Goal: Task Accomplishment & Management: Complete application form

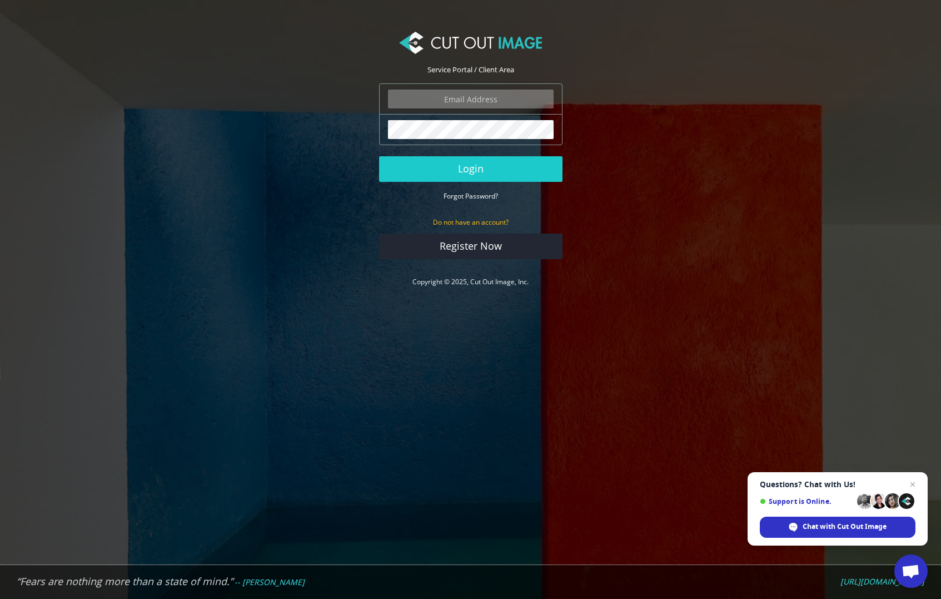
type input "matthew@matthewmillman.com"
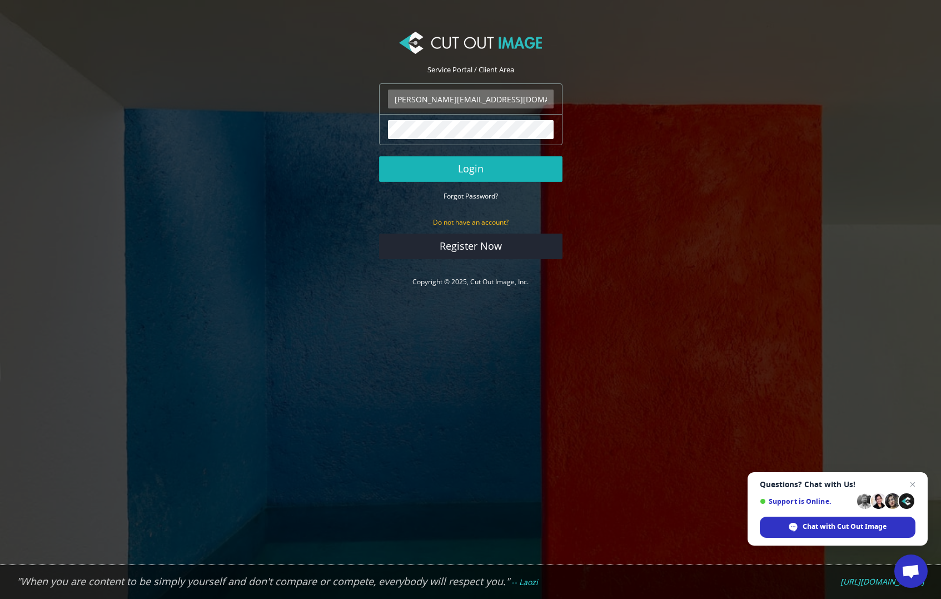
click at [440, 163] on button "Login" at bounding box center [470, 169] width 183 height 26
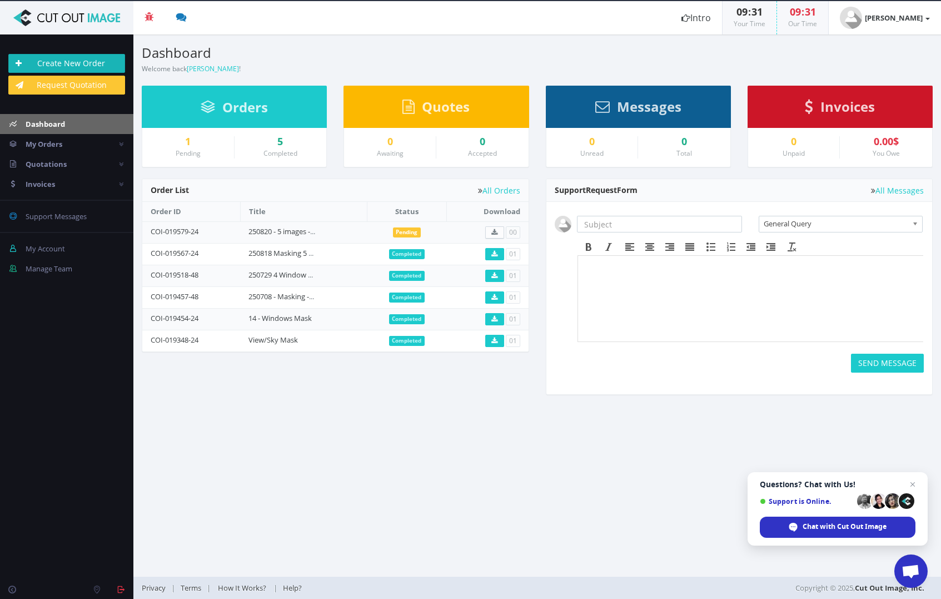
click at [70, 63] on link "Create New Order" at bounding box center [66, 63] width 117 height 19
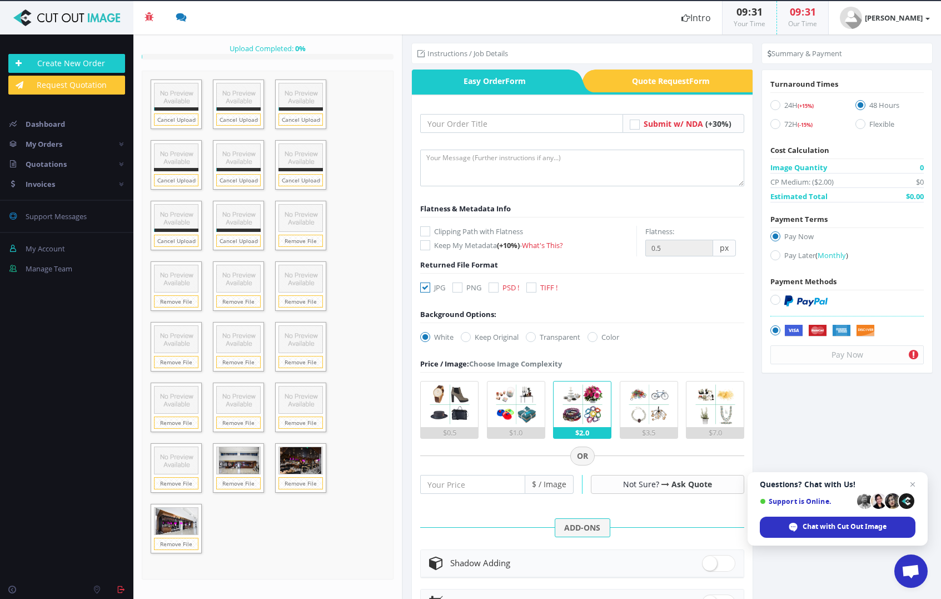
click at [537, 283] on icon at bounding box center [532, 287] width 10 height 10
click at [537, 284] on input "TIFF !" at bounding box center [532, 287] width 7 height 7
checkbox input "true"
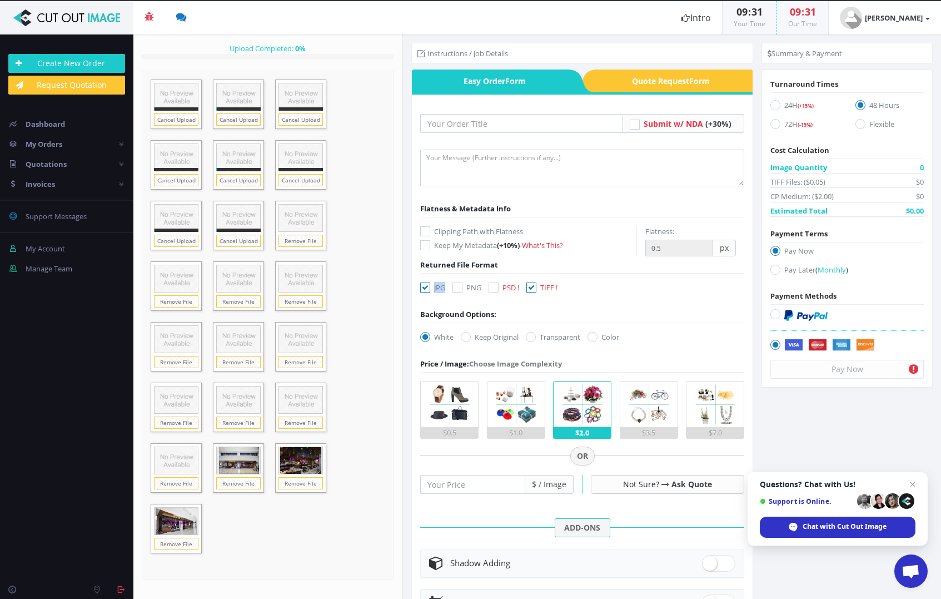
click at [426, 292] on label "JPG" at bounding box center [432, 287] width 25 height 11
click at [426, 291] on input "JPG" at bounding box center [426, 287] width 7 height 7
checkbox input "false"
click at [460, 128] on input "text" at bounding box center [521, 123] width 203 height 19
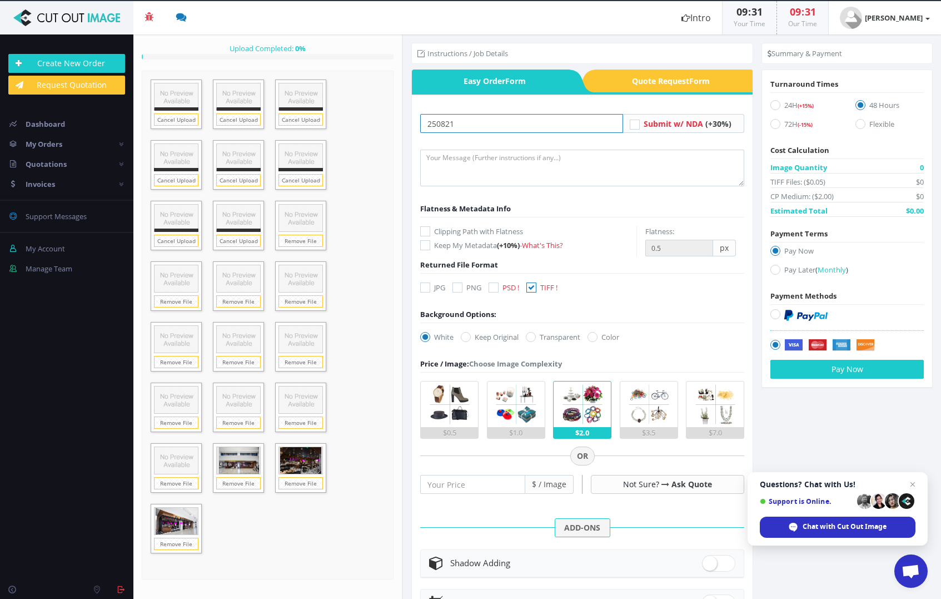
type input "250821"
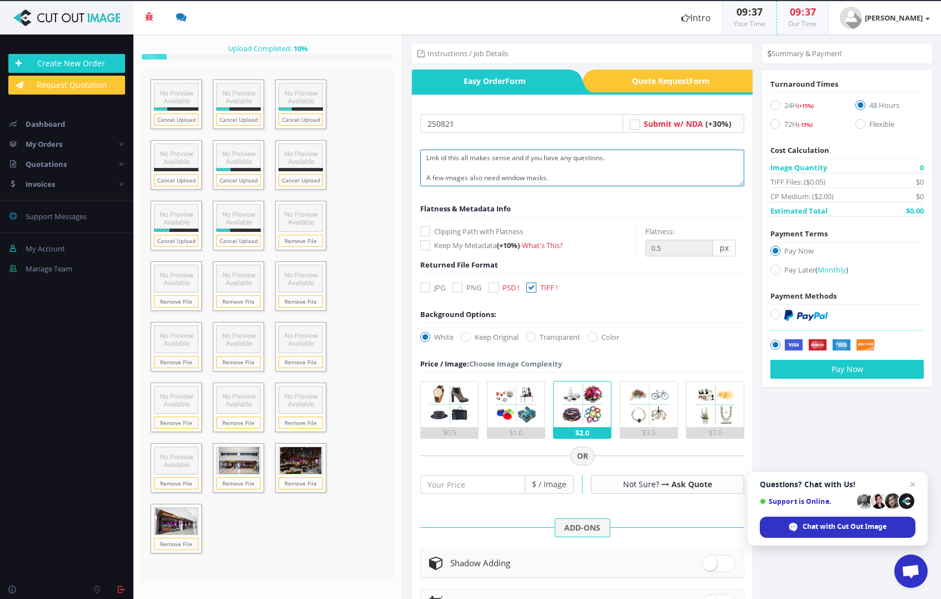
scroll to position [137, 0]
type textarea "Please mask TV screens and illuminate menus boards. Please create individual fo…"
click at [771, 102] on icon at bounding box center [776, 105] width 10 height 10
click at [773, 102] on input "24H (+15%)" at bounding box center [776, 105] width 7 height 7
radio input "true"
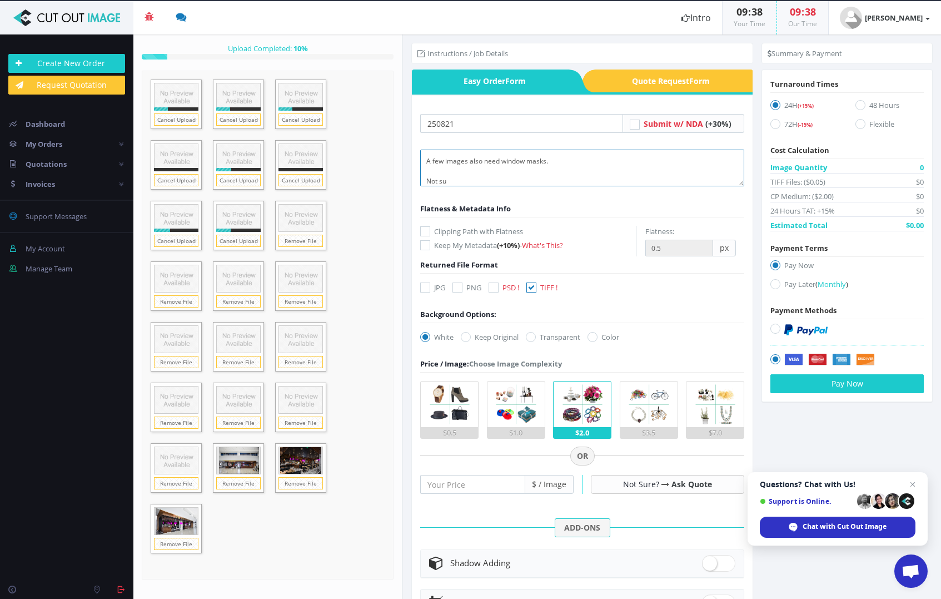
click at [464, 185] on textarea "Please mask TV screens and illuminate menus boards. Please create individual fo…" at bounding box center [582, 168] width 324 height 37
drag, startPoint x: 437, startPoint y: 186, endPoint x: 426, endPoint y: 185, distance: 11.2
click at [426, 185] on textarea "Please mask TV screens and illuminate menus boards. Please create individual fo…" at bounding box center [582, 168] width 324 height 37
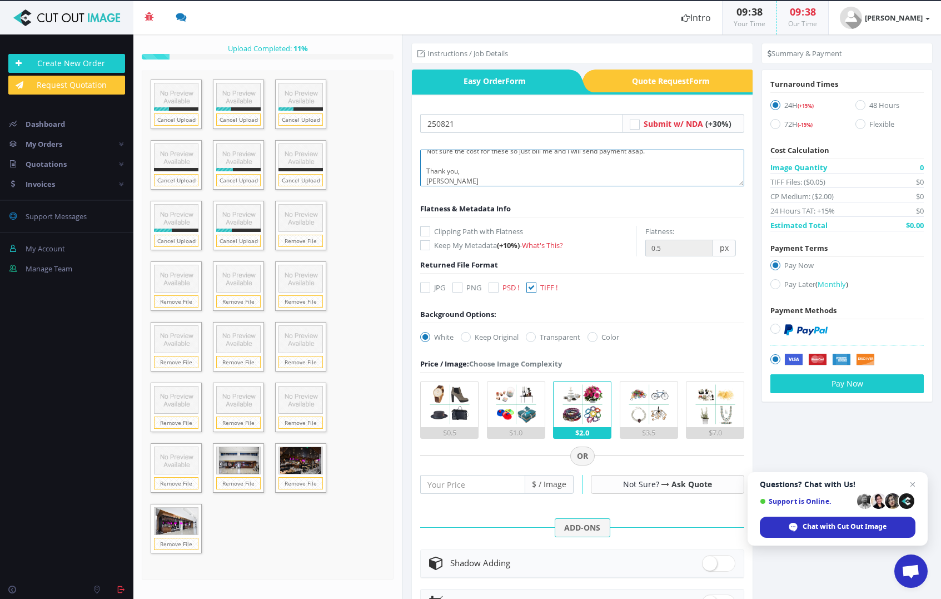
click at [555, 176] on textarea "Please mask TV screens and illuminate menus boards. Please create individual fo…" at bounding box center [582, 168] width 324 height 37
click at [553, 176] on textarea "Please mask TV screens and illuminate menus boards. Please create individual fo…" at bounding box center [582, 168] width 324 height 37
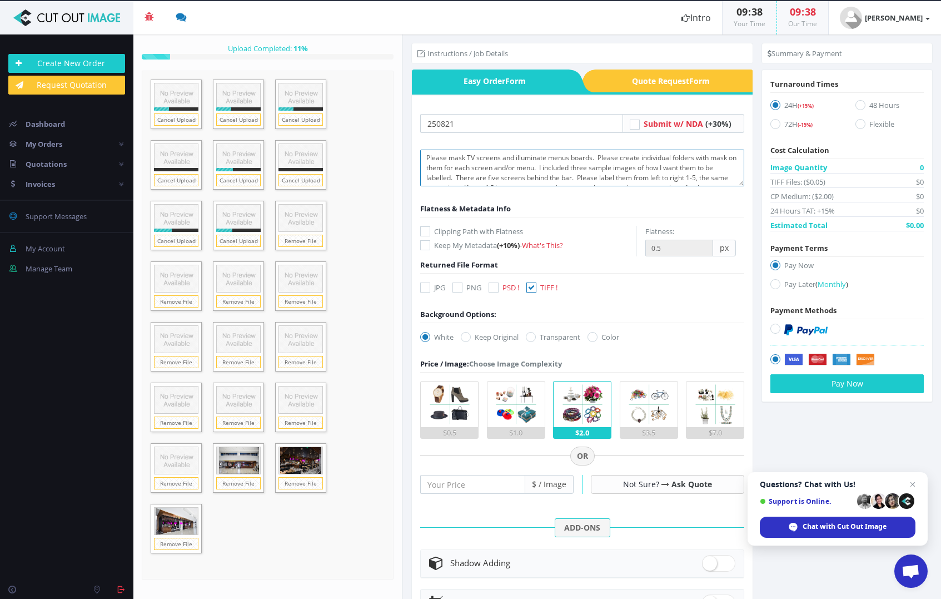
type textarea "Please mask TV screens and illuminate menus boards. Please create individual fo…"
click at [511, 120] on input "250821" at bounding box center [521, 123] width 203 height 19
type input "250821 19 Screen, Menu, and Window masks"
click at [463, 148] on form "250821 19 Screen, Menu, and Window masks Submit w/ NDA (+30%) (+10%) - px" at bounding box center [582, 445] width 324 height 662
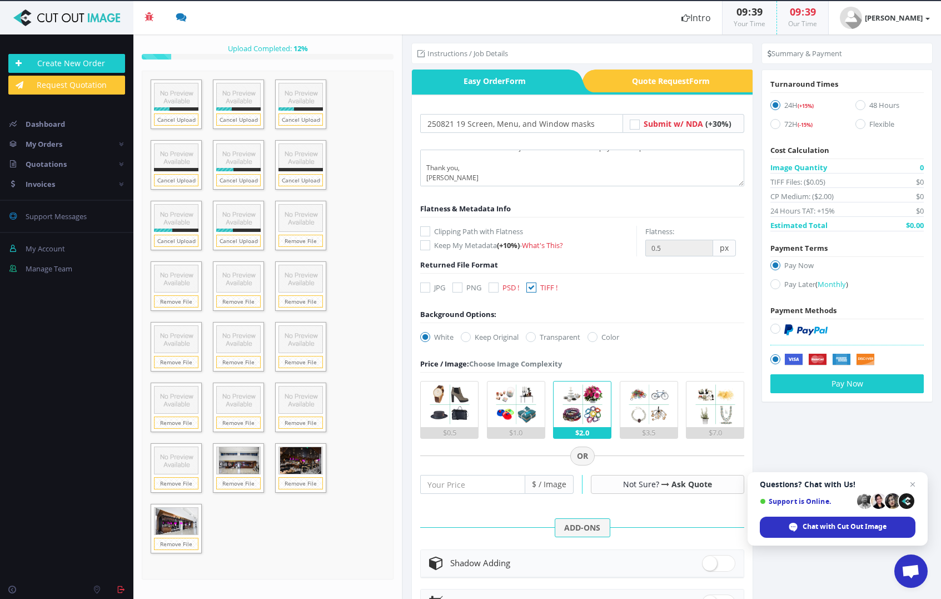
scroll to position [140, 0]
click at [563, 164] on textarea "Please mask TV screens and illuminate menus boards. Please create individual fo…" at bounding box center [582, 168] width 324 height 37
type textarea "Please mask TV screens and illuminate menus boards. Please create individual fo…"
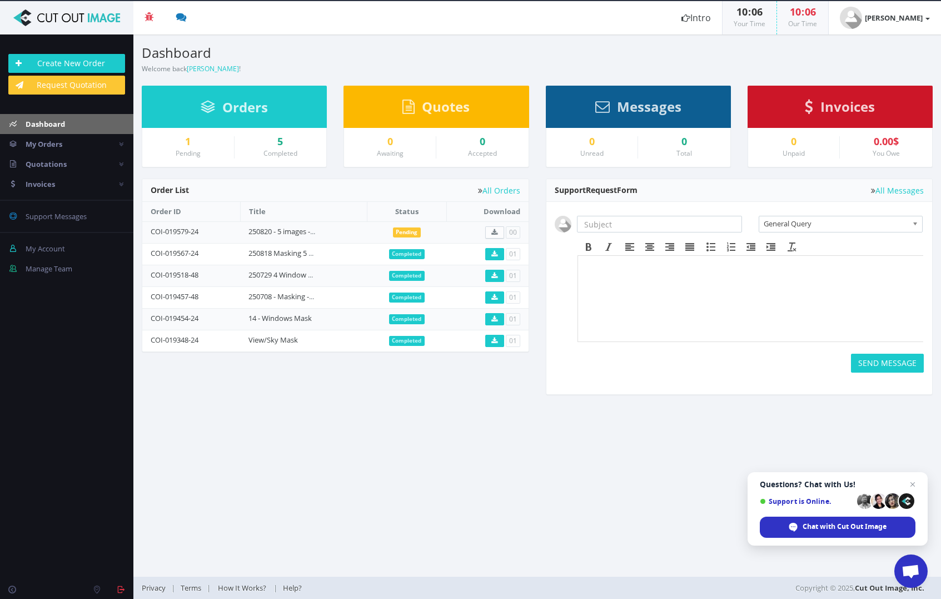
click at [186, 146] on div "1" at bounding box center [188, 141] width 75 height 11
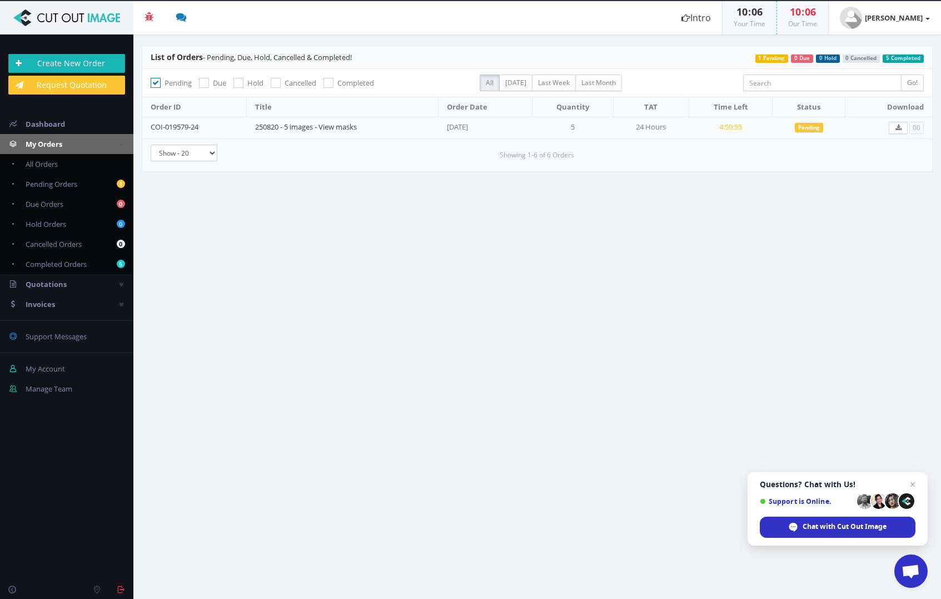
click at [69, 61] on link "Create New Order" at bounding box center [66, 63] width 117 height 19
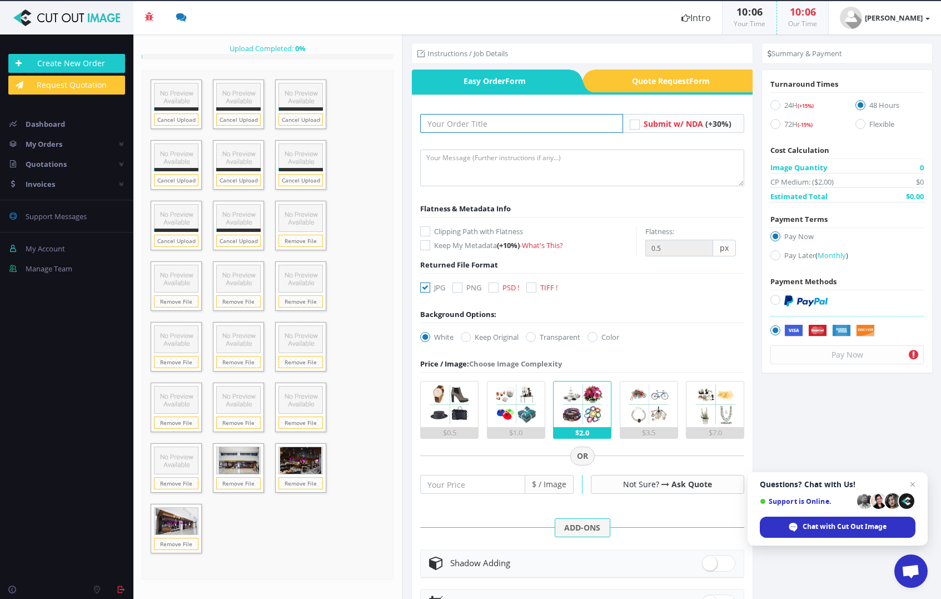
click at [551, 129] on input "text" at bounding box center [521, 123] width 203 height 19
type input "250821 19 Images - TV Screens Menu Boards and Window Masks"
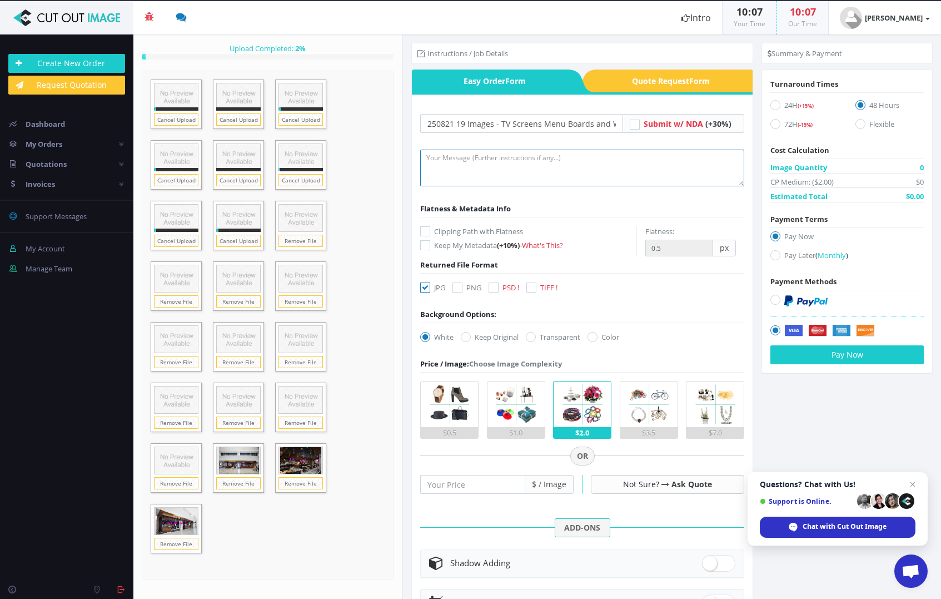
drag, startPoint x: 510, startPoint y: 153, endPoint x: 499, endPoint y: 166, distance: 17.7
click at [506, 163] on textarea at bounding box center [582, 168] width 324 height 37
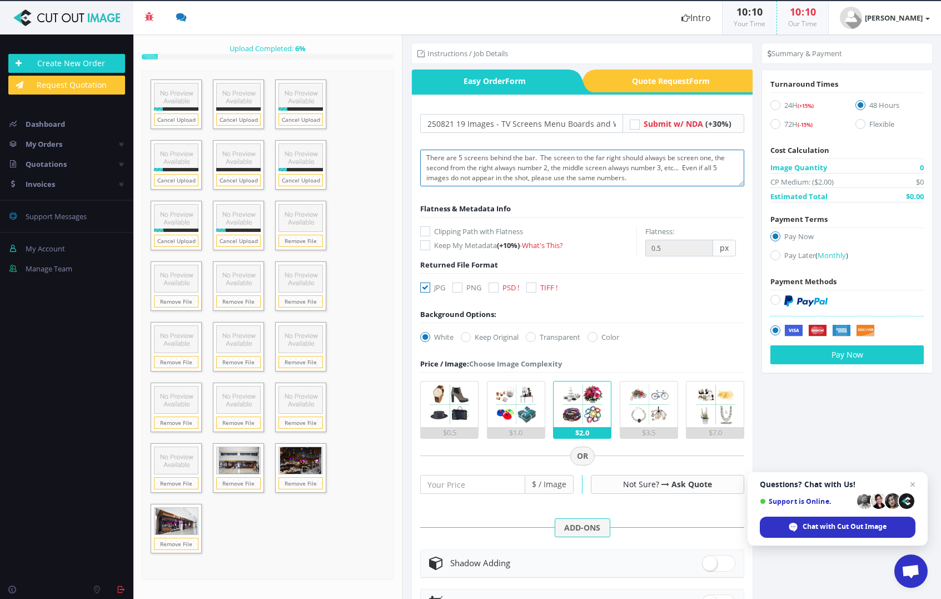
scroll to position [80, 0]
click at [558, 176] on textarea "Hi, For this project, I would like to have mask folders for the TV screens, men…" at bounding box center [582, 168] width 324 height 37
click at [548, 173] on textarea "Hi, For this project, I would like to have mask folders for the TV screens, men…" at bounding box center [582, 168] width 324 height 37
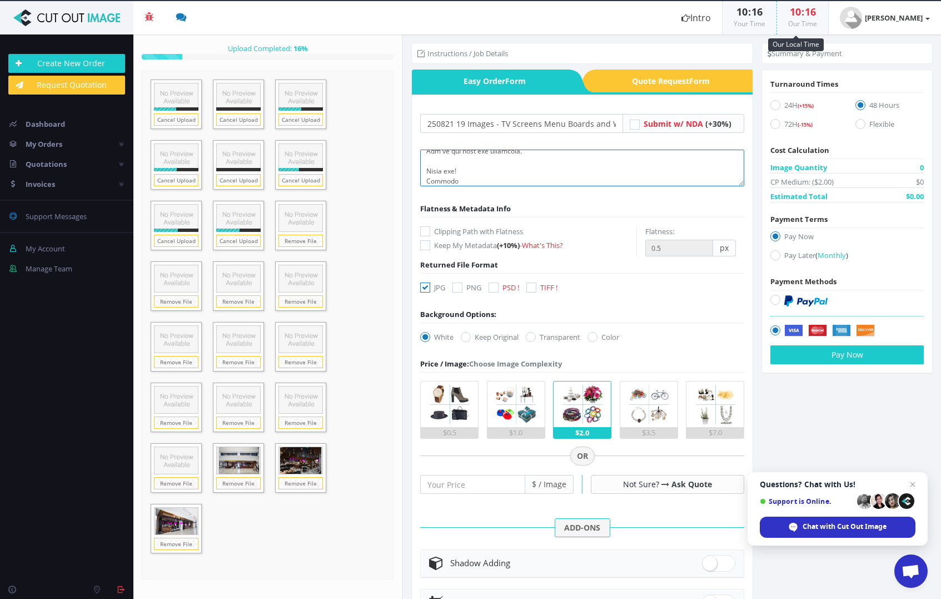
scroll to position [217, 0]
type textarea "Hi, For this project, I would like to have mask folders for the TV screens, men…"
click at [537, 286] on icon at bounding box center [532, 287] width 10 height 10
click at [537, 286] on input "TIFF !" at bounding box center [532, 287] width 7 height 7
checkbox input "true"
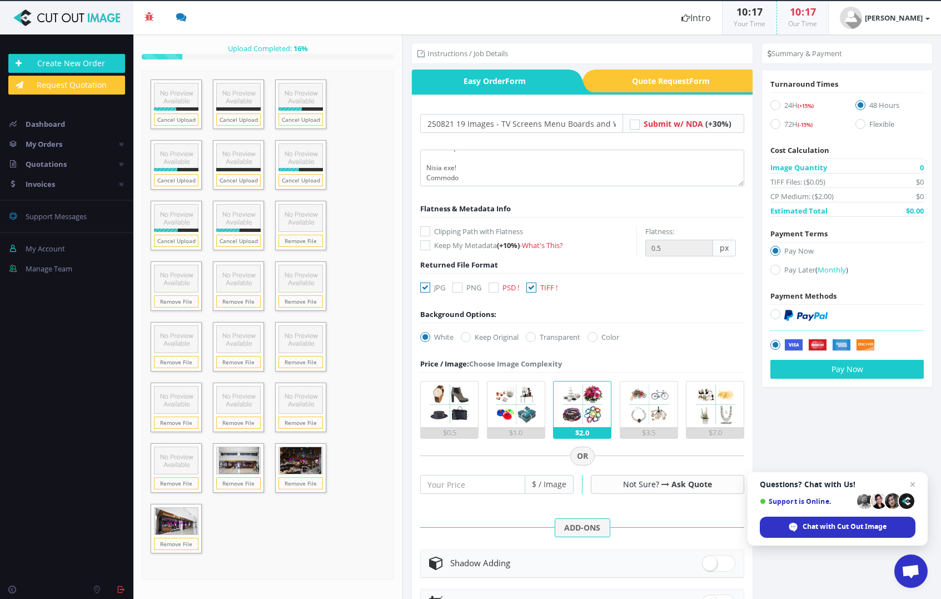
click at [425, 290] on icon at bounding box center [425, 287] width 10 height 10
click at [425, 290] on input "JPG" at bounding box center [426, 287] width 7 height 7
checkbox input "false"
click at [527, 166] on textarea at bounding box center [582, 168] width 324 height 37
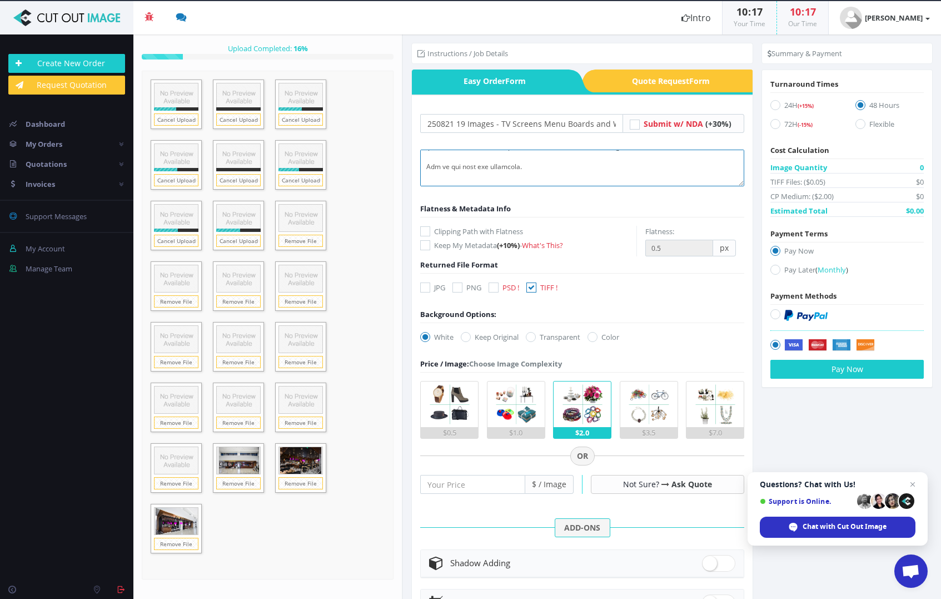
scroll to position [197, 0]
click at [538, 170] on textarea at bounding box center [582, 168] width 324 height 37
click at [485, 156] on textarea at bounding box center [582, 168] width 324 height 37
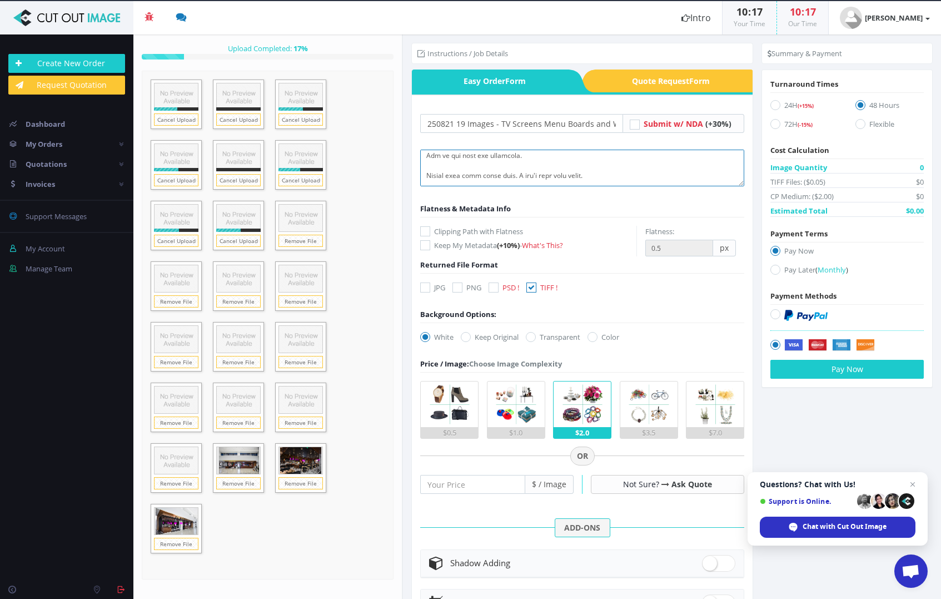
click at [666, 169] on textarea at bounding box center [582, 168] width 324 height 37
click at [640, 168] on textarea at bounding box center [582, 168] width 324 height 37
click at [679, 160] on textarea at bounding box center [582, 168] width 324 height 37
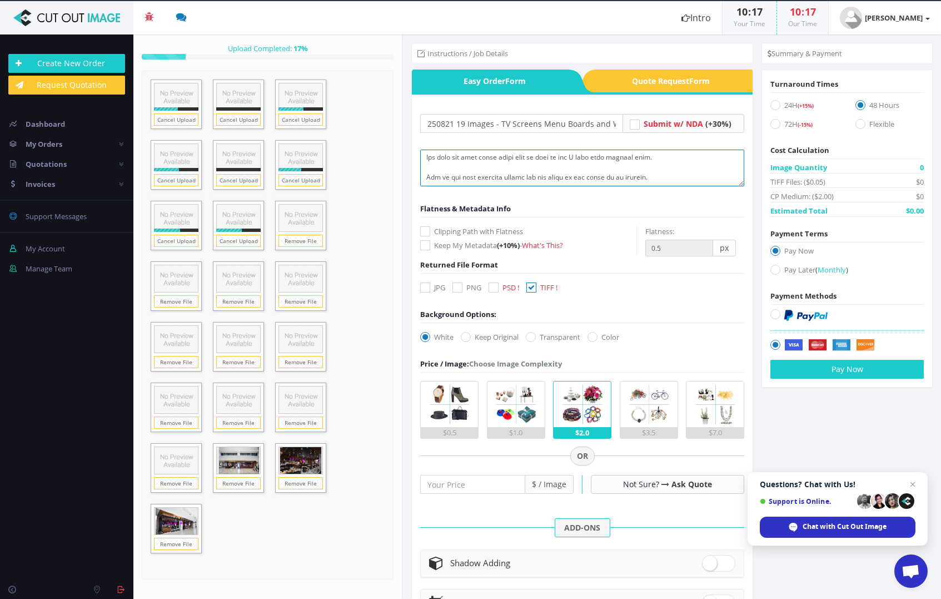
click at [642, 165] on textarea at bounding box center [582, 168] width 324 height 37
type textarea "Hi, For this project, I would like to have mask folders for the TV screens, men…"
click at [688, 480] on link "Ask Quote" at bounding box center [692, 484] width 41 height 11
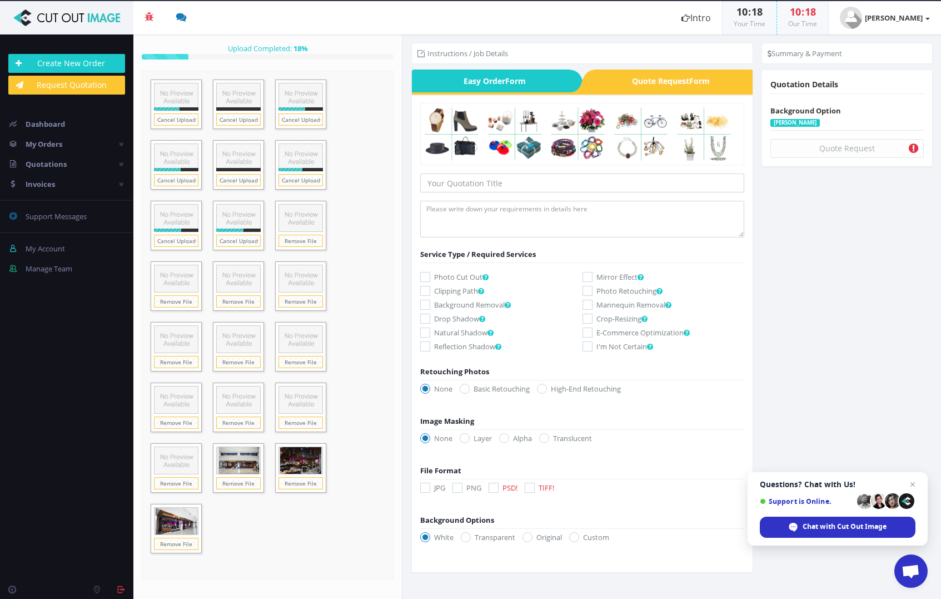
click at [530, 486] on icon at bounding box center [530, 488] width 10 height 10
click at [530, 486] on input "TIFF!" at bounding box center [531, 487] width 7 height 7
checkbox input "true"
click at [493, 88] on span "Easy Order Form" at bounding box center [490, 80] width 157 height 23
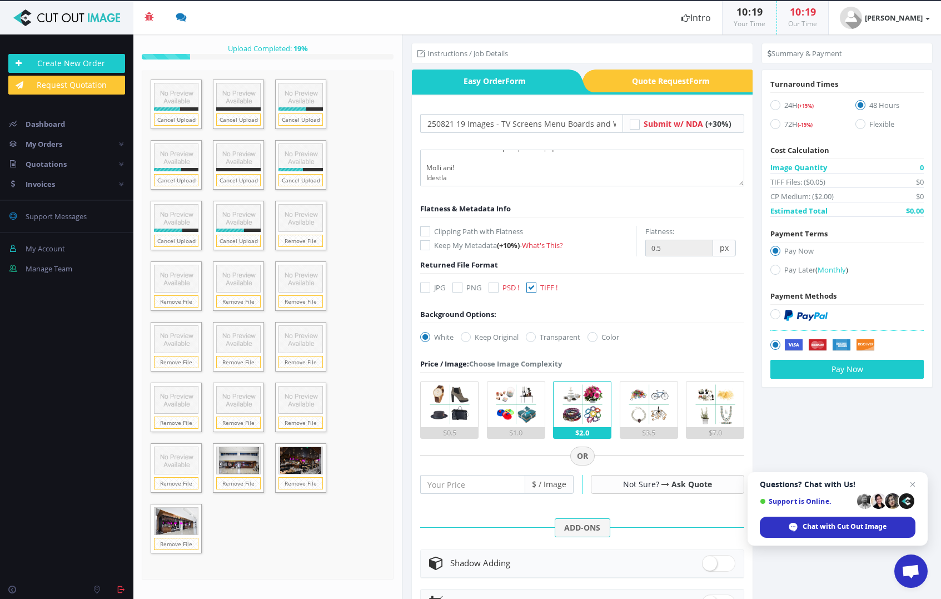
scroll to position [2, 0]
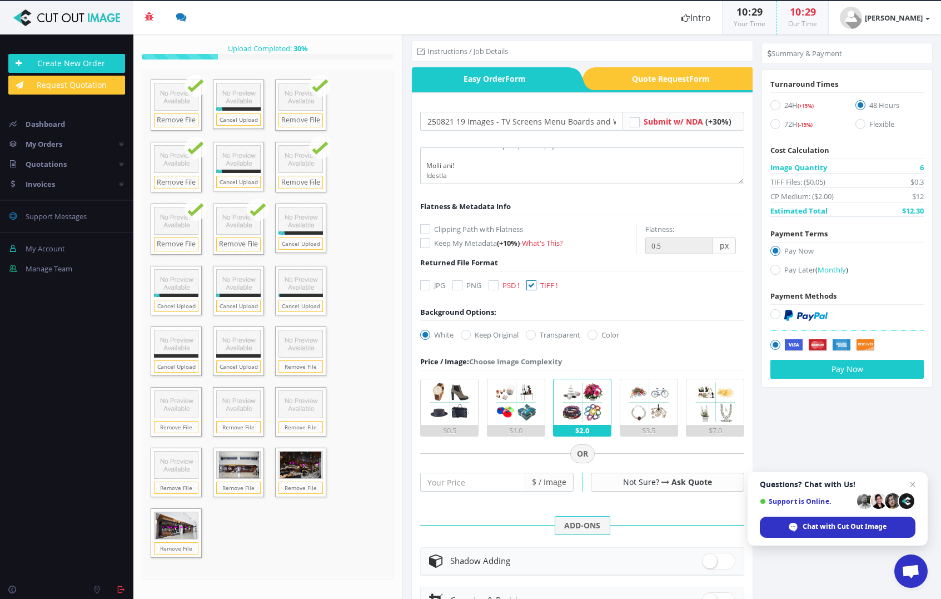
click at [773, 108] on icon at bounding box center [776, 105] width 10 height 10
click at [773, 108] on input "24H (+15%)" at bounding box center [776, 105] width 7 height 7
radio input "true"
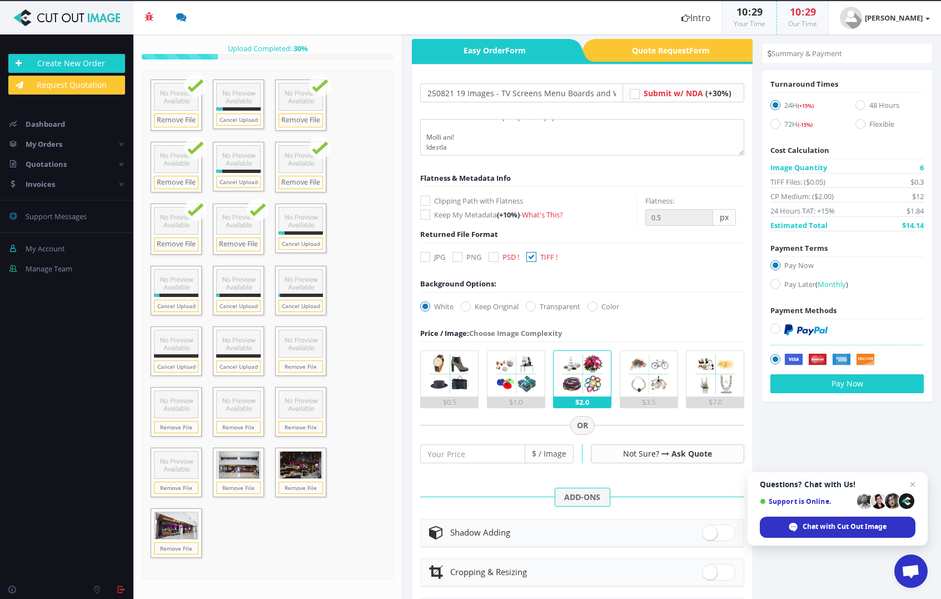
scroll to position [62, 0]
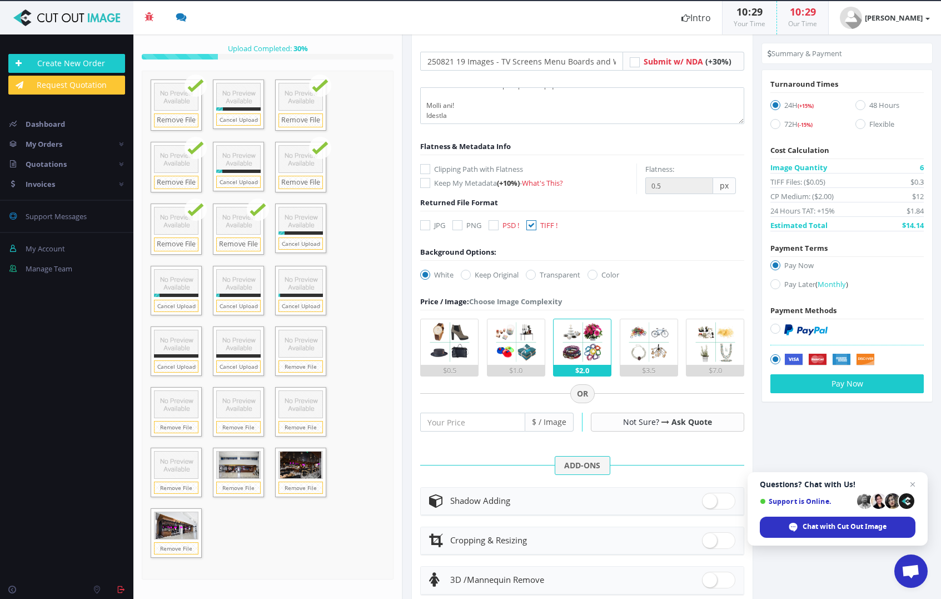
click at [774, 286] on icon at bounding box center [776, 284] width 10 height 10
click at [774, 286] on input "Pay Later ( Monthly )" at bounding box center [776, 284] width 7 height 7
radio input "true"
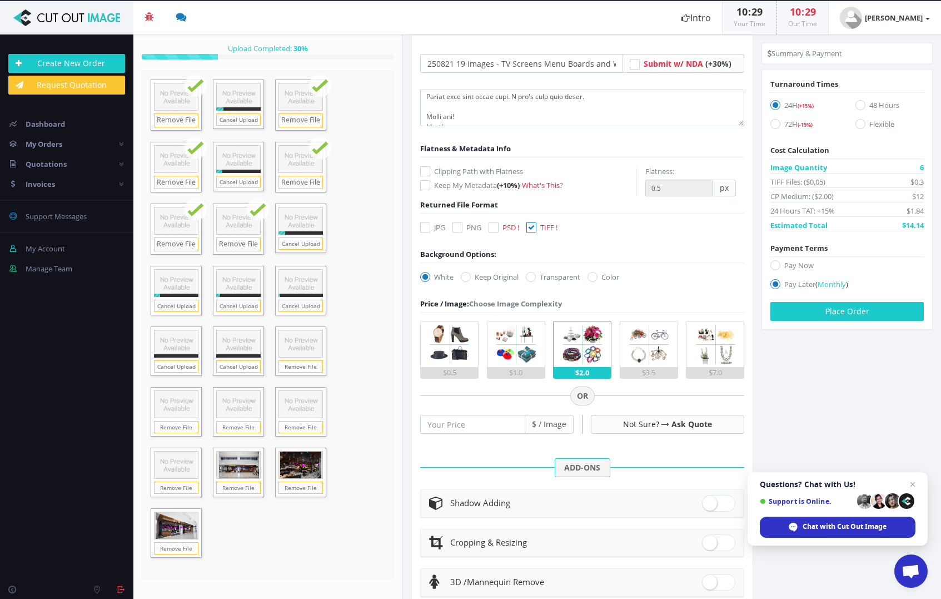
scroll to position [213, 0]
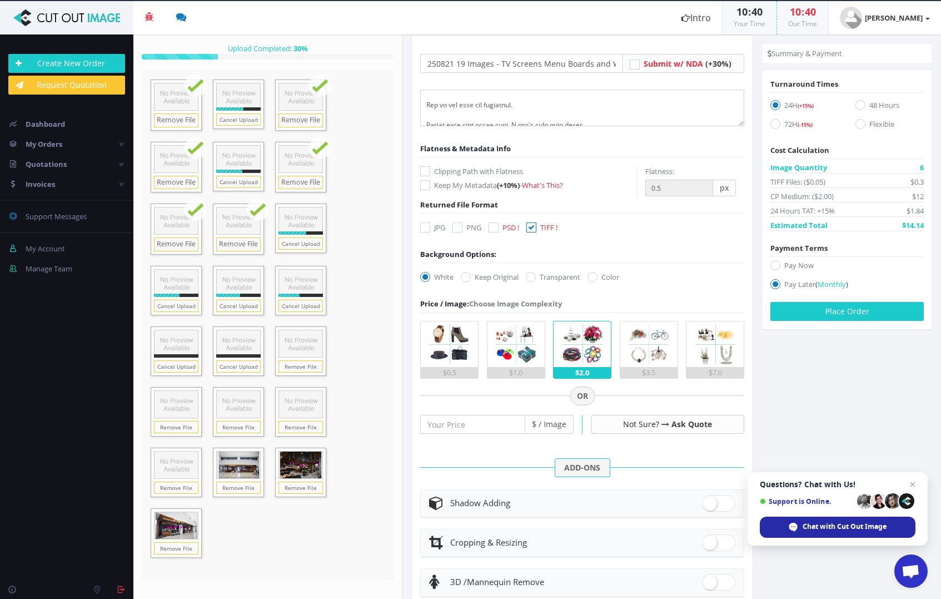
click at [825, 532] on span "Chat with Cut Out Image" at bounding box center [838, 527] width 156 height 21
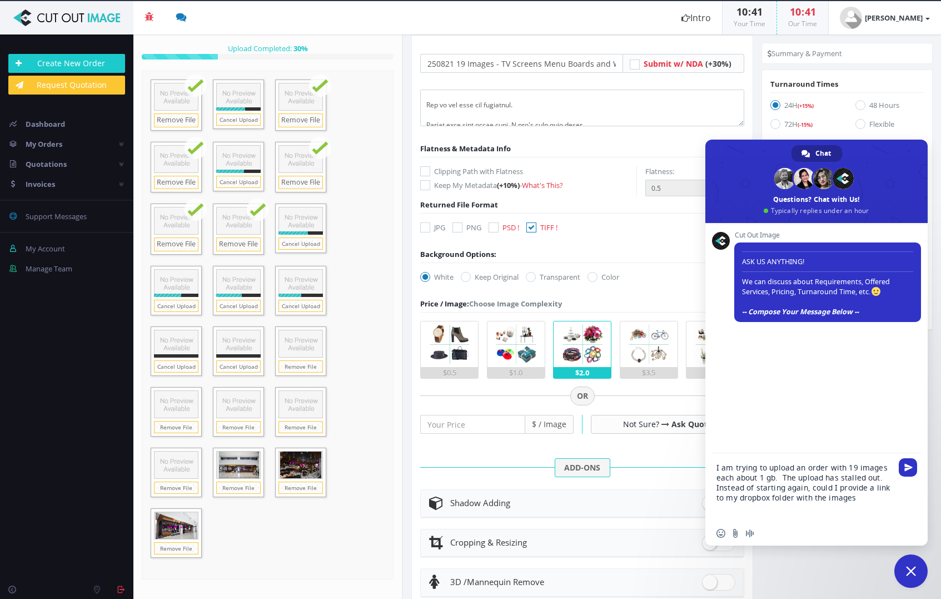
type textarea "I am trying to upload an order with 19 images each about 1 gb. The upload has s…"
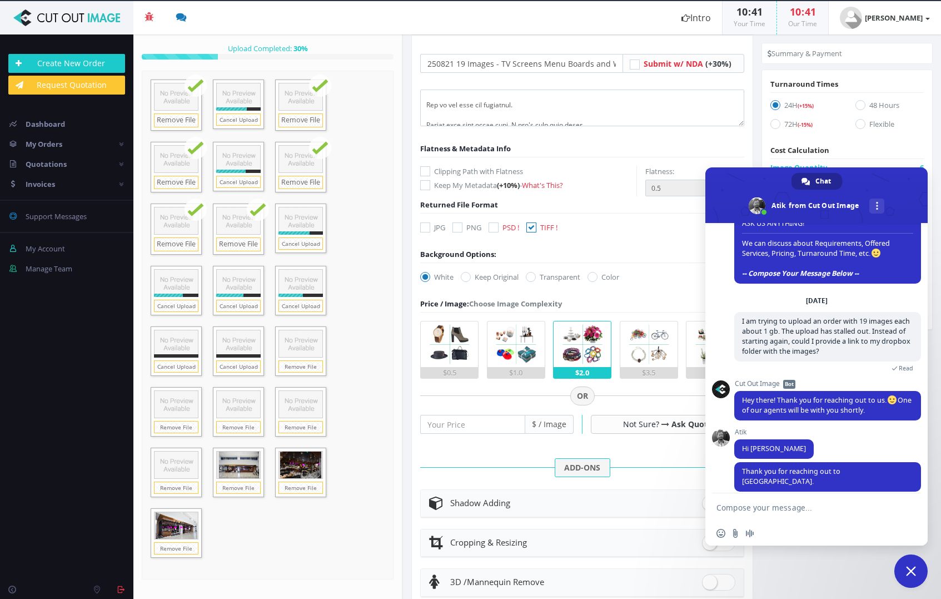
scroll to position [61, 0]
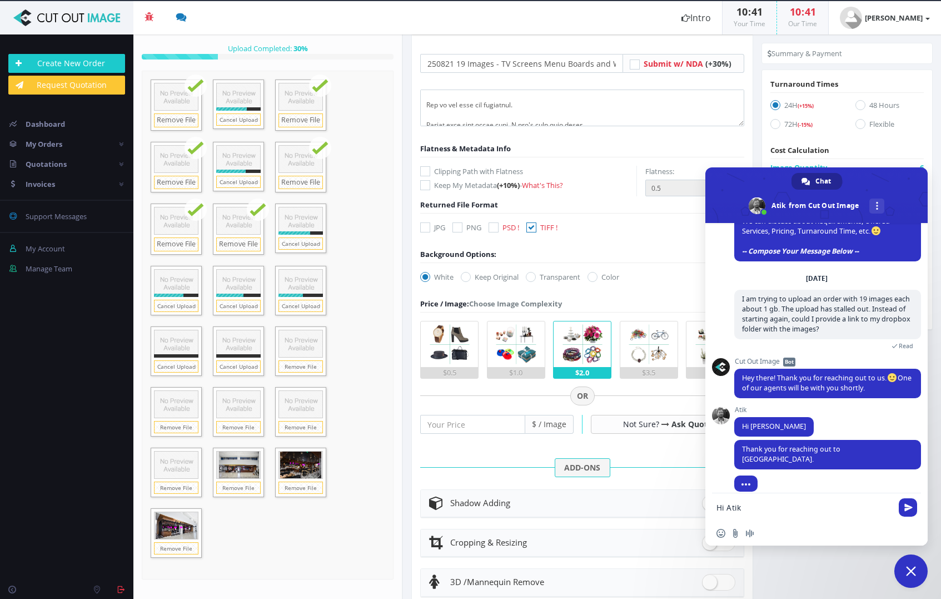
type textarea "Hi Atik!"
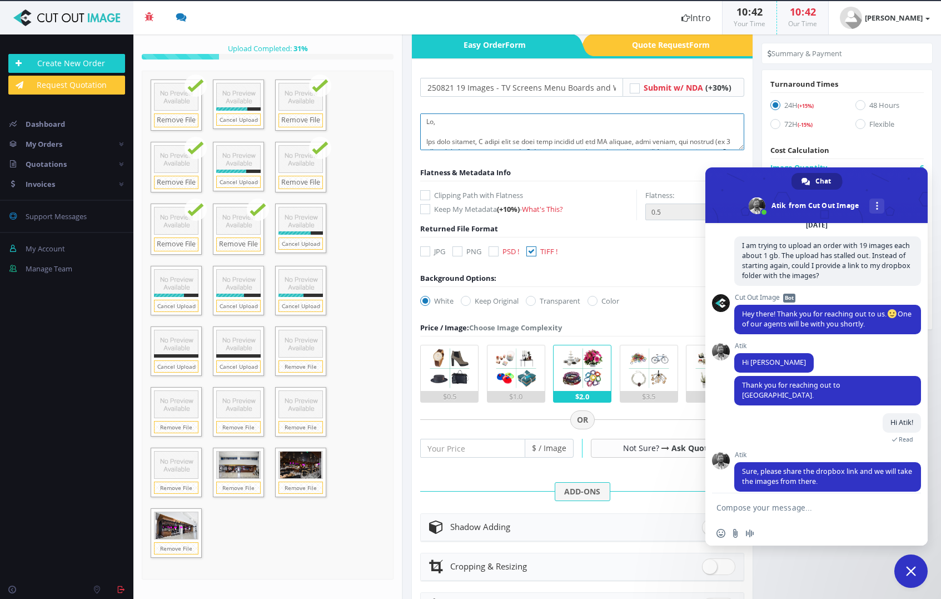
scroll to position [0, 0]
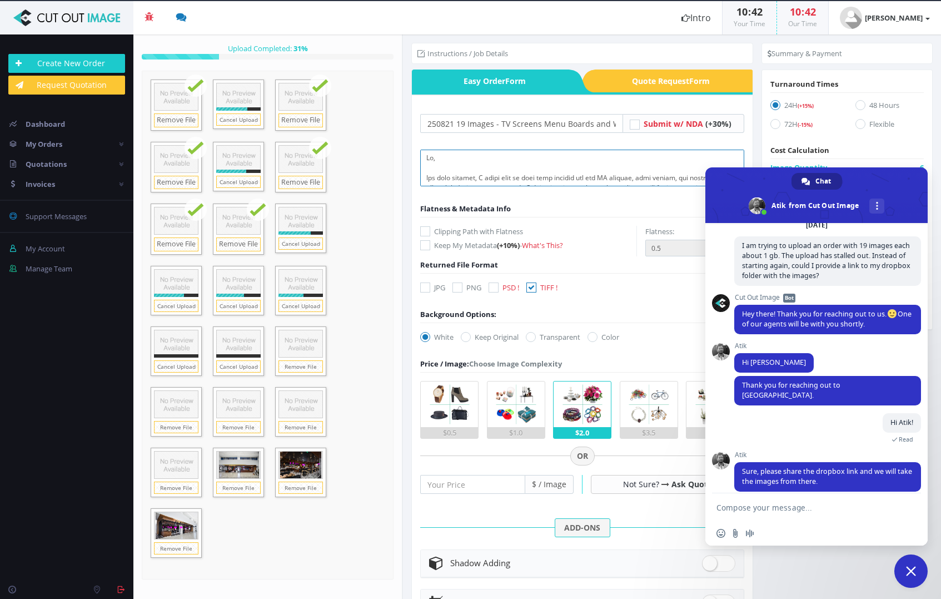
drag, startPoint x: 464, startPoint y: 73, endPoint x: 420, endPoint y: 5, distance: 81.3
click at [420, 5] on section "Beta 3 You have 0 notifications Order #000148-48 is ready to download 1 minutes…" at bounding box center [470, 299] width 941 height 599
click at [773, 530] on div "Insert an emoji Send a file Audio message" at bounding box center [817, 533] width 222 height 24
type textarea "Here are the instructions...."
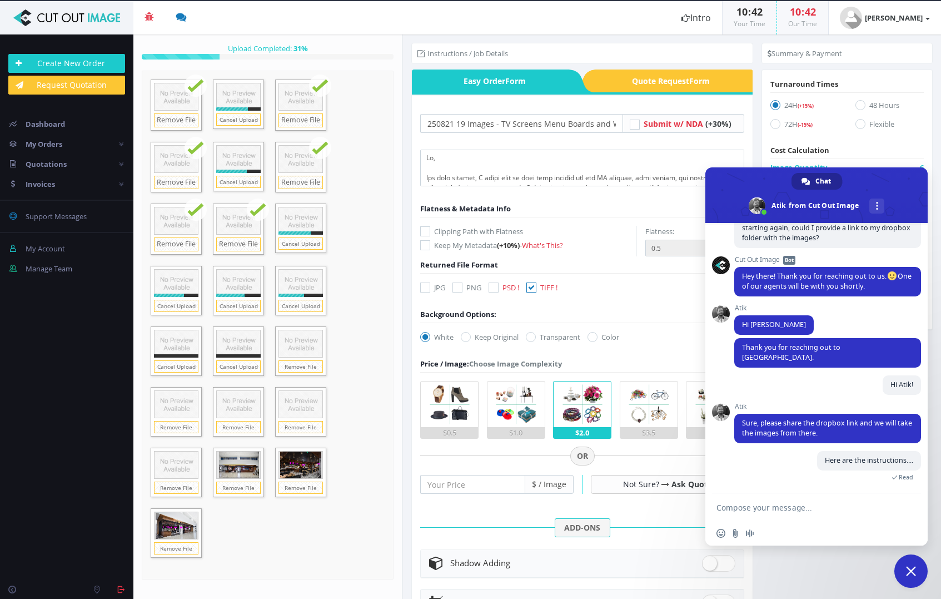
scroll to position [141, 0]
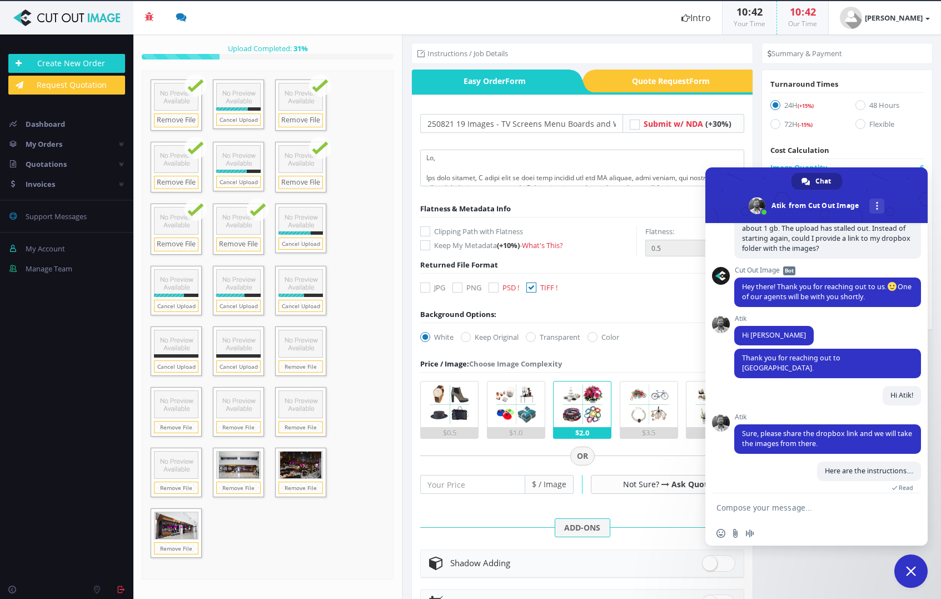
paste textarea "Hi, For this project, I would like to have mask folders for the TV screens, men…"
type textarea "Hi, For this project, I would like to have mask folders for the TV screens, men…"
click at [910, 507] on span "Send" at bounding box center [909, 507] width 8 height 8
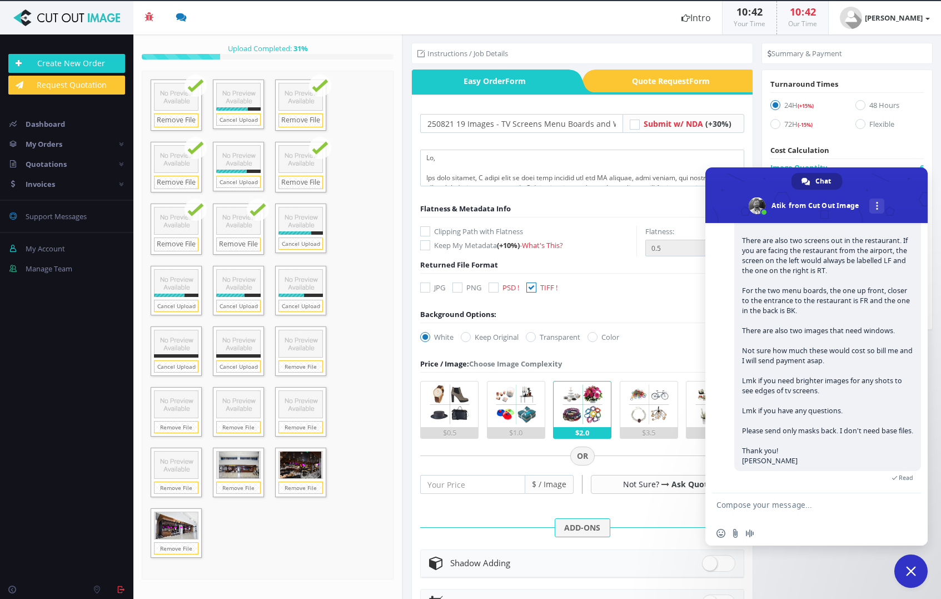
scroll to position [0, 0]
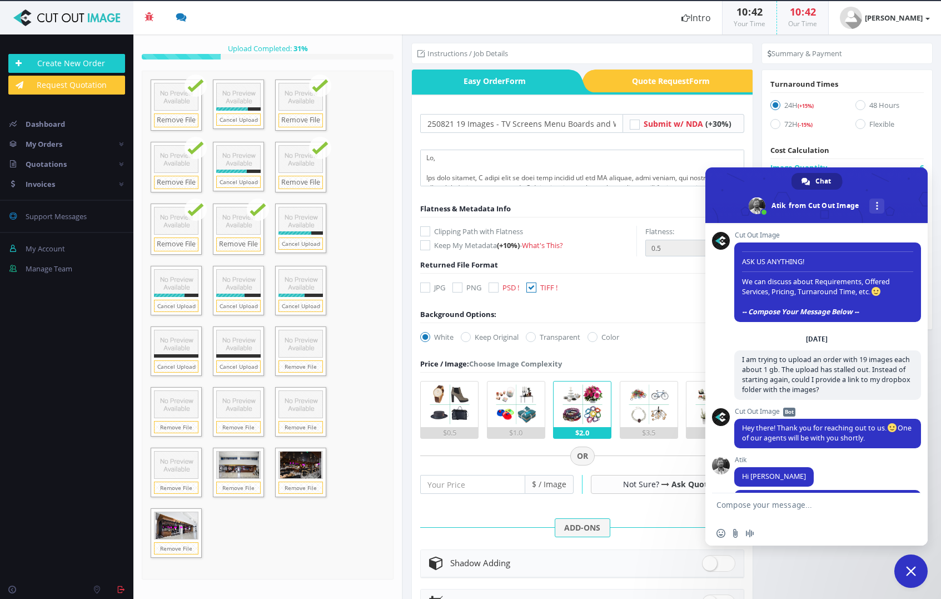
type textarea "C"
type textarea "L"
type textarea "here is the dropbox folder...."
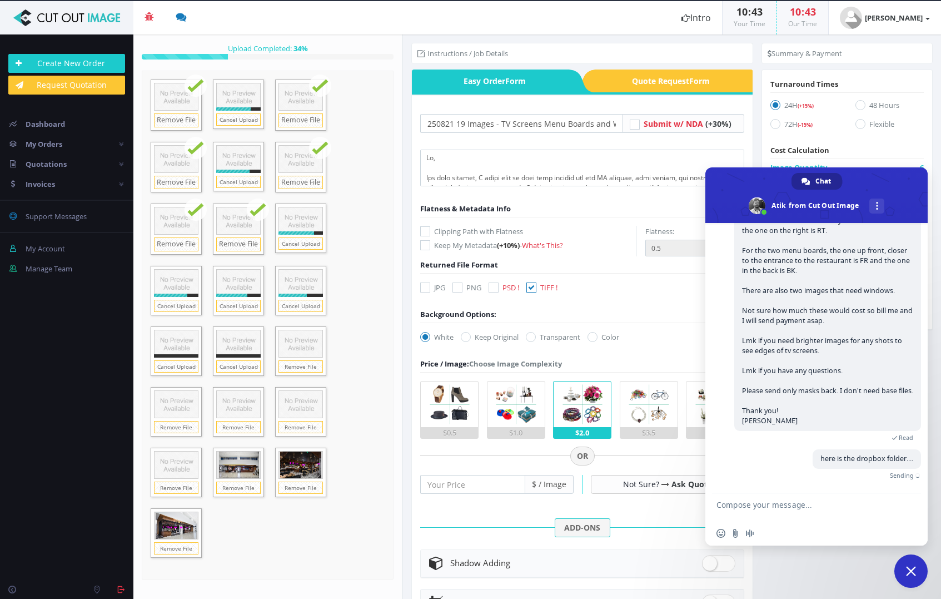
paste textarea "https://www.dropbox.com/scl/fo/8di9aaqcb4wmmxrt9w5nd/ALMSDu-k0tZ3SSkh-u2y_x0?rl…"
type textarea "https://www.dropbox.com/scl/fo/8di9aaqcb4wmmxrt9w5nd/ALMSDu-k0tZ3SSkh-u2y_x0?rl…"
click at [907, 477] on span "Send" at bounding box center [909, 477] width 8 height 8
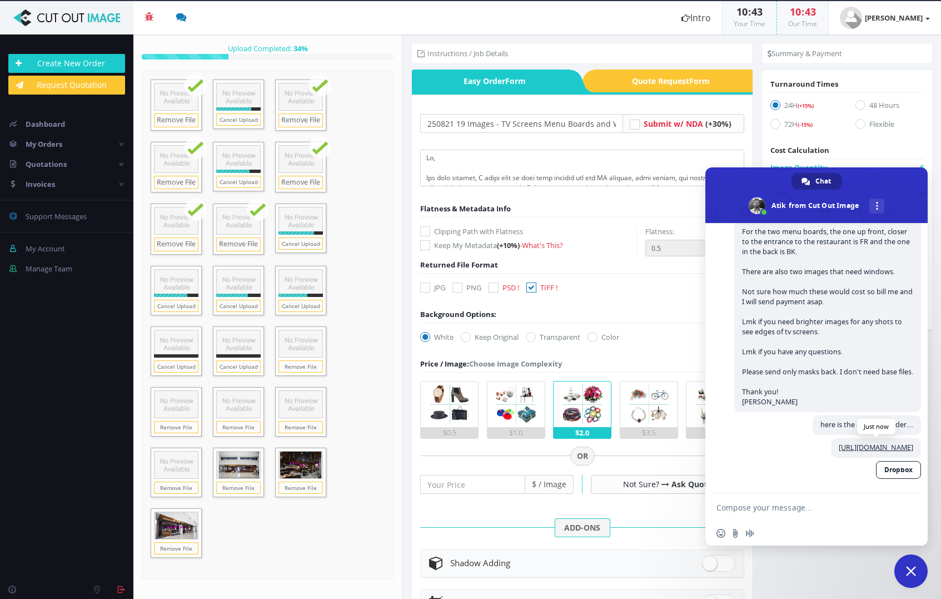
scroll to position [604, 0]
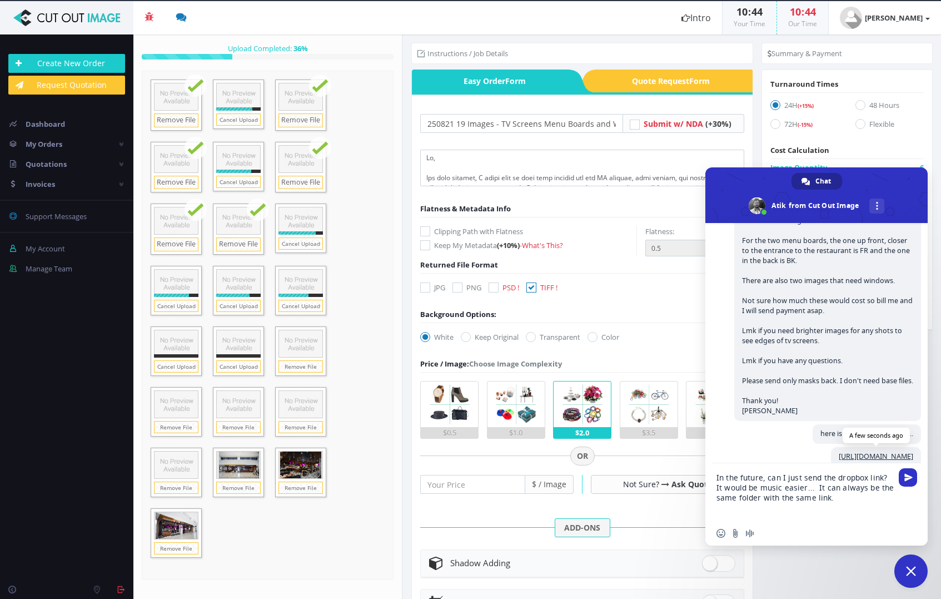
type textarea "In the future, can I just send the dropbox link? It would be music easier... It…"
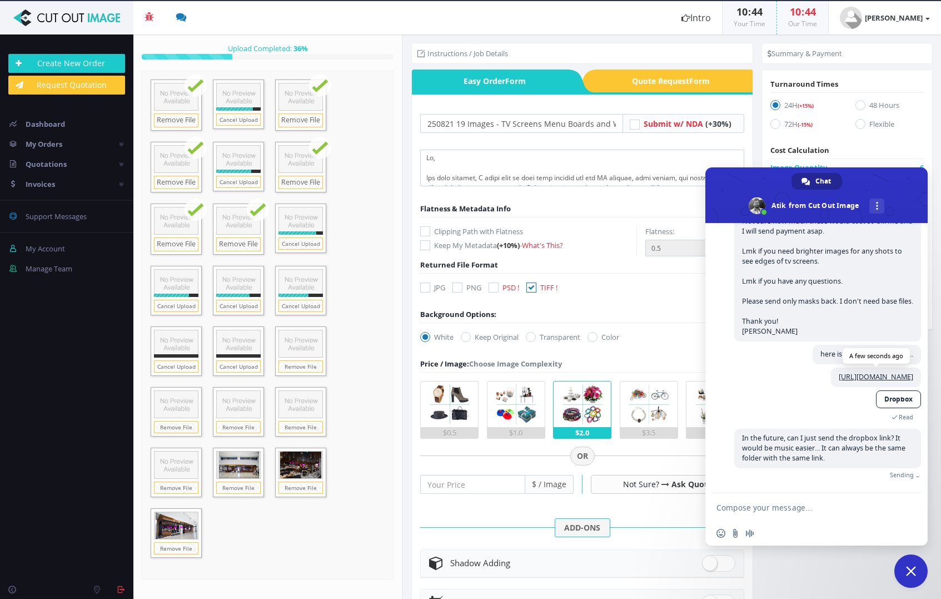
scroll to position [676, 0]
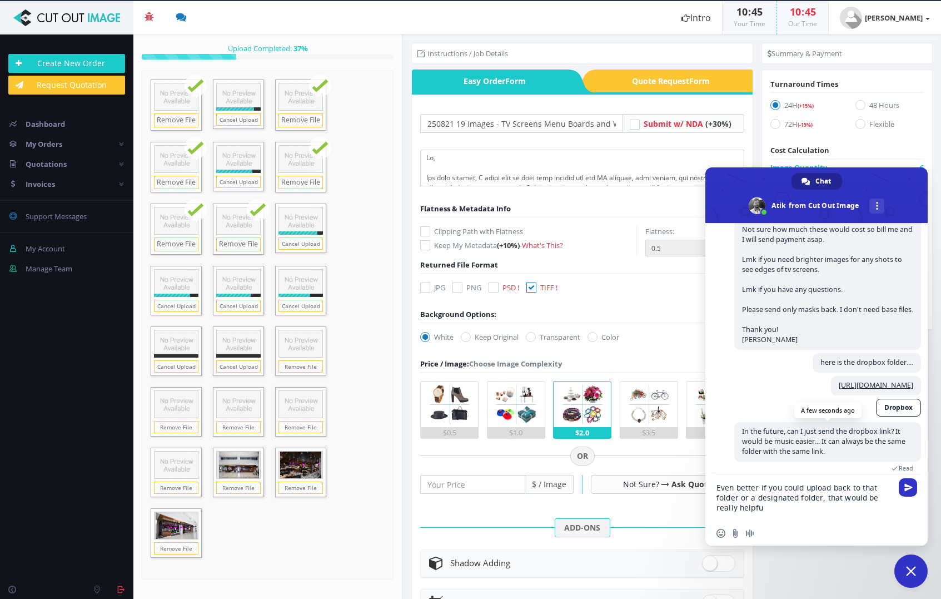
type textarea "Even better if you could upload back to that folder or a designated folder, tha…"
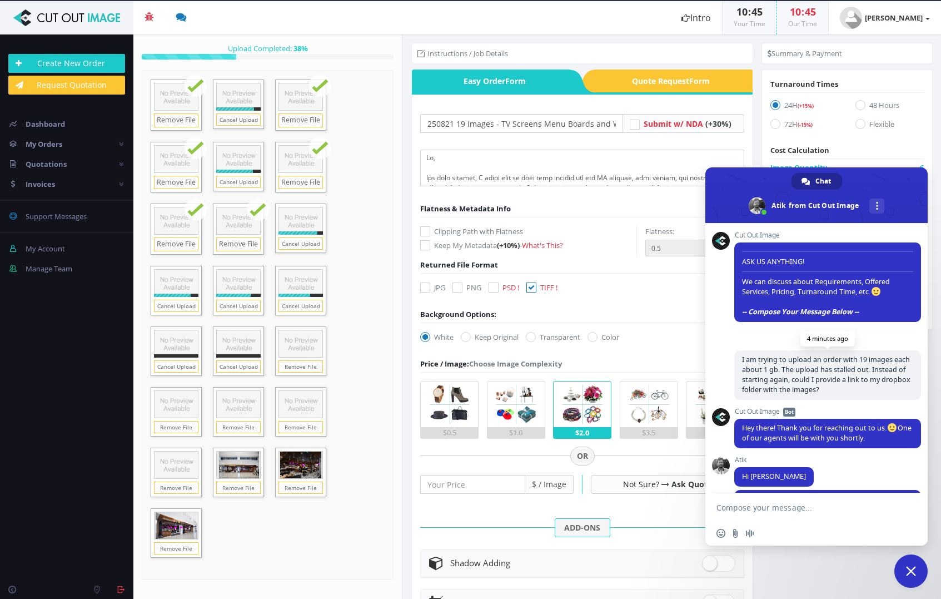
scroll to position [688, 0]
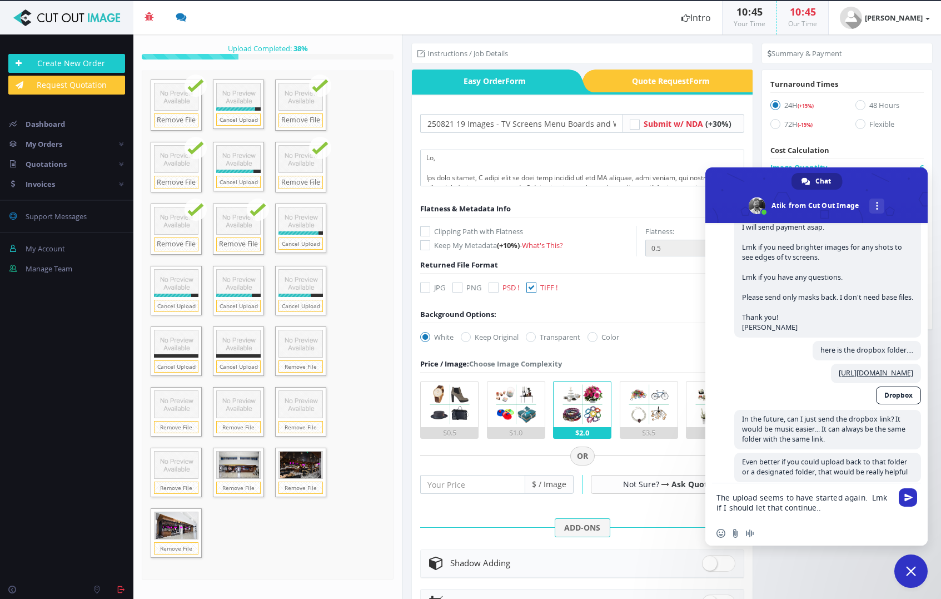
type textarea "The upload seems to have started again. Lmk if I should let that continue..."
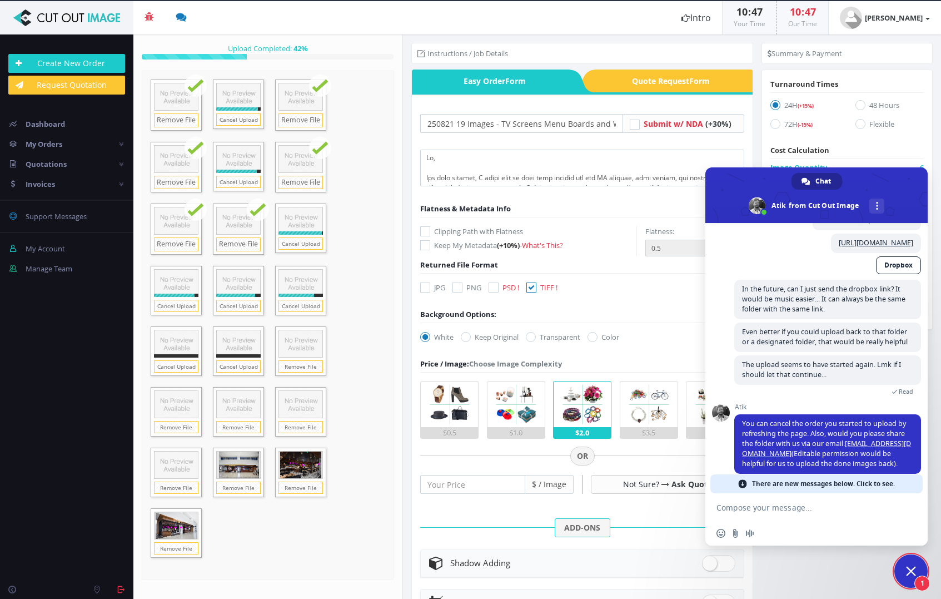
scroll to position [859, 0]
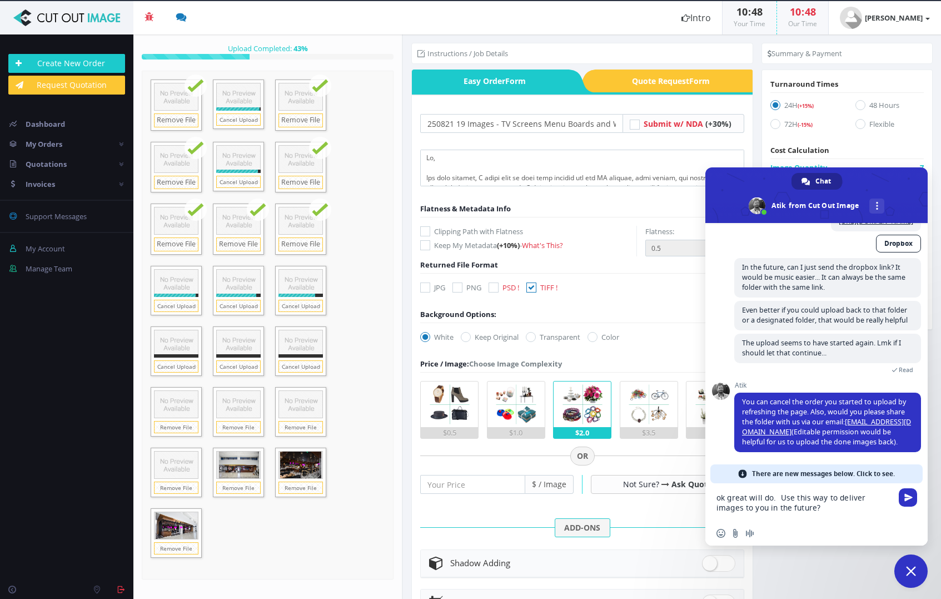
type textarea "ok great will do. Use this way to deliver images to you in the future?"
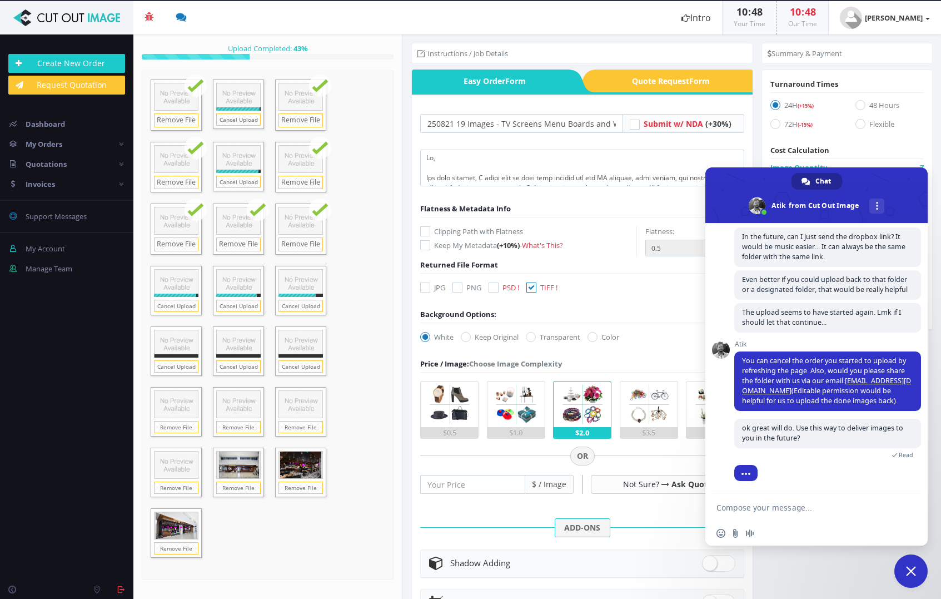
scroll to position [900, 0]
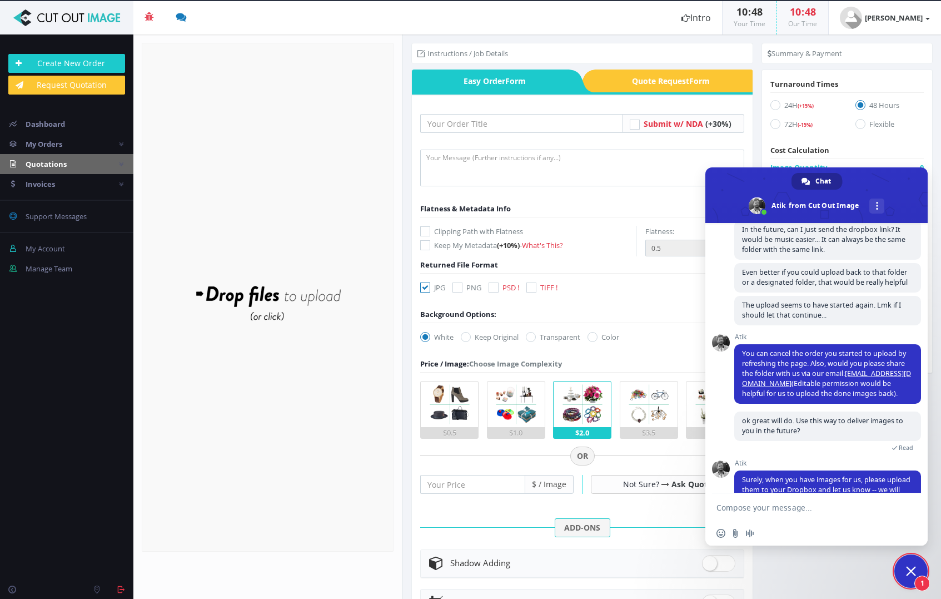
scroll to position [936, 0]
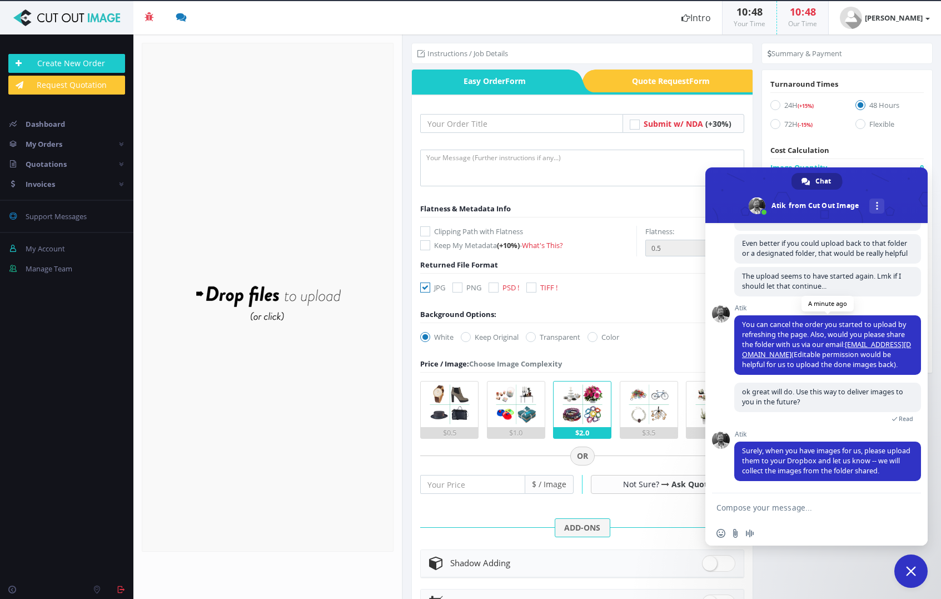
click at [850, 342] on link "hello@cutoutimage.com" at bounding box center [826, 349] width 169 height 19
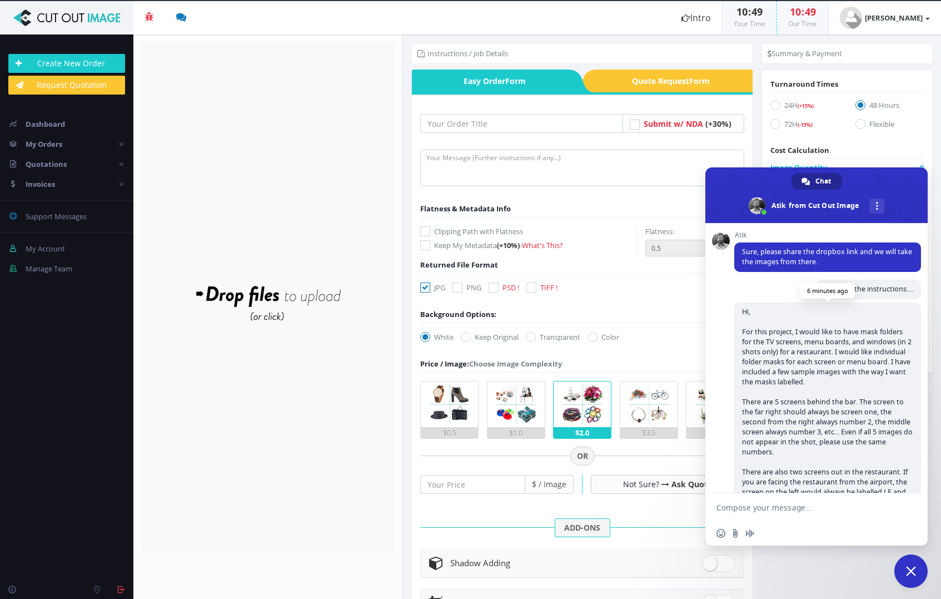
scroll to position [316, 0]
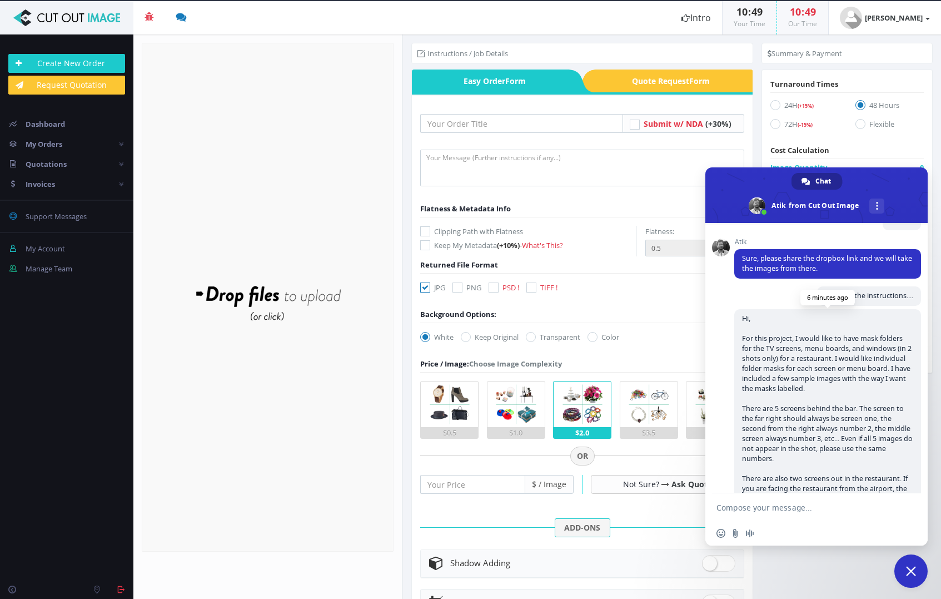
click at [741, 309] on span "Hi, For this project, I would like to have mask folders for the TV screens, men…" at bounding box center [827, 509] width 187 height 400
click at [745, 314] on span "Hi, For this project, I would like to have mask folders for the TV screens, men…" at bounding box center [827, 509] width 171 height 390
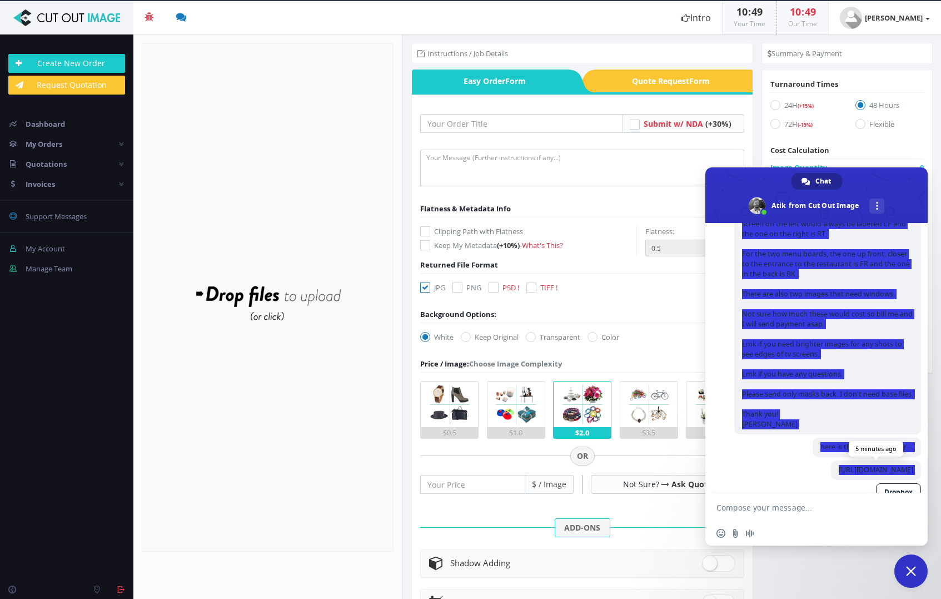
scroll to position [609, 0]
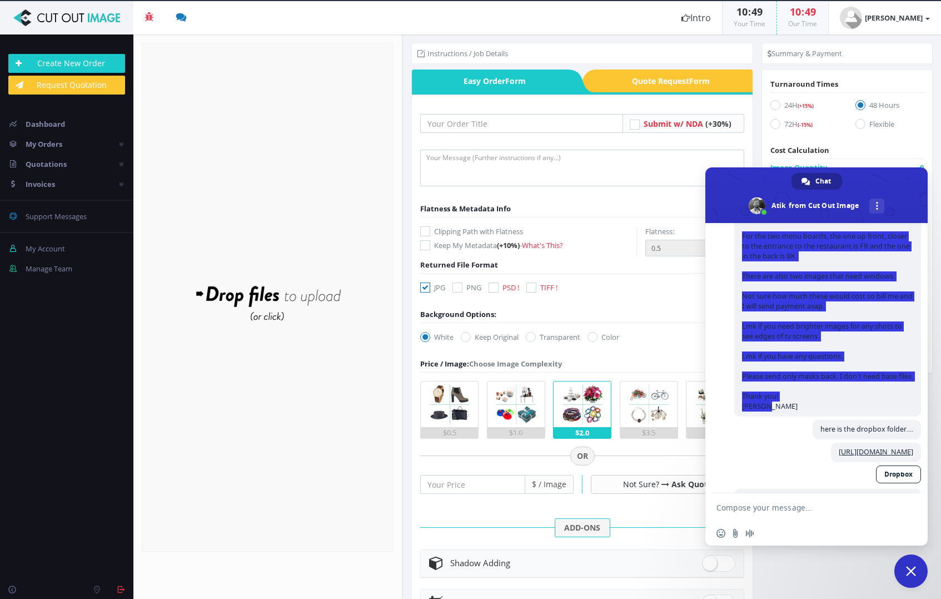
drag, startPoint x: 741, startPoint y: 307, endPoint x: 797, endPoint y: 414, distance: 120.1
click at [797, 414] on span "Hi, For this project, I would like to have mask folders for the TV screens, men…" at bounding box center [827, 217] width 187 height 400
copy span "Hi, For this project, I would like to have mask folders for the TV screens, men…"
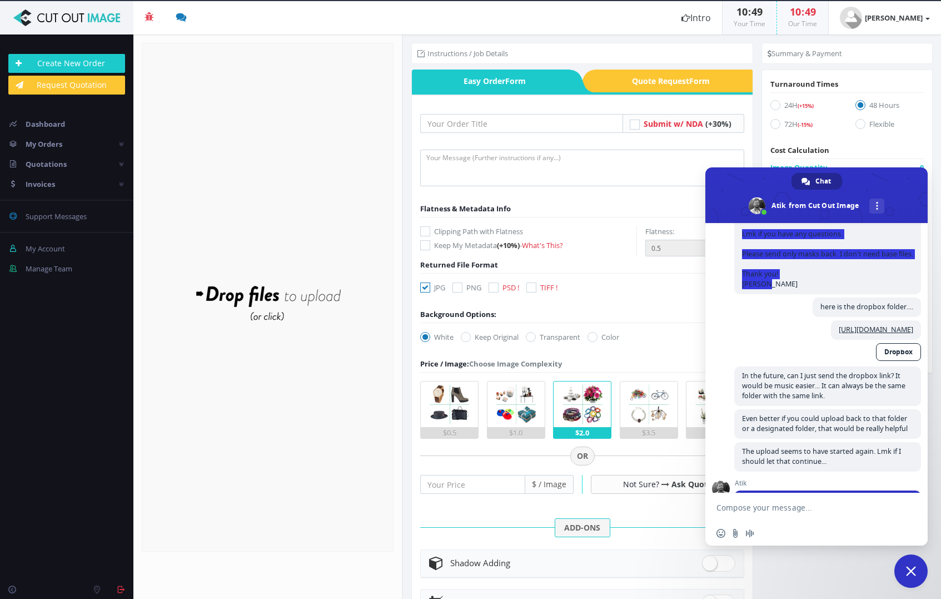
scroll to position [936, 0]
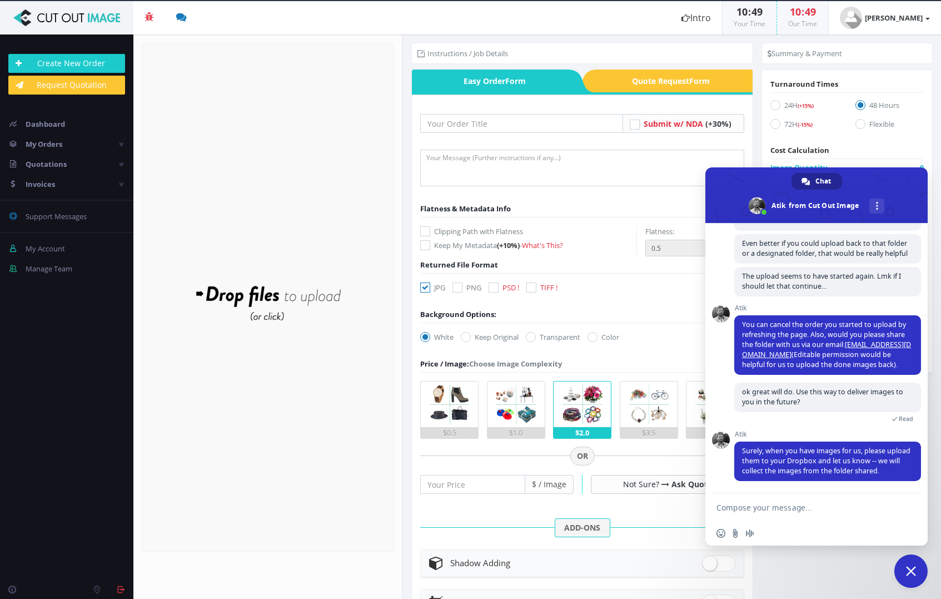
click at [774, 505] on textarea "Compose your message..." at bounding box center [806, 507] width 178 height 28
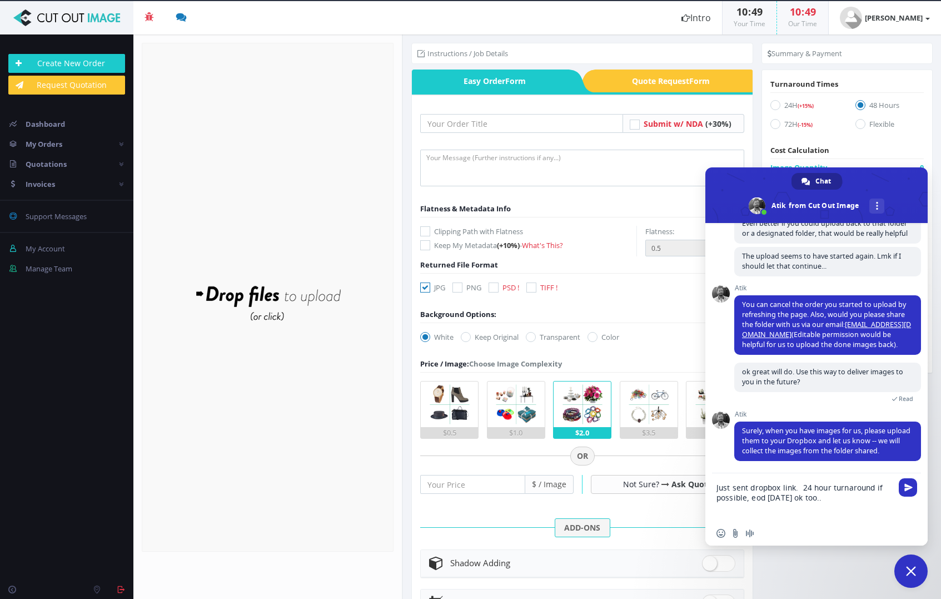
type textarea "Just sent dropbox link. 24 hour turnaround if possible, eod tomorrow ok too..."
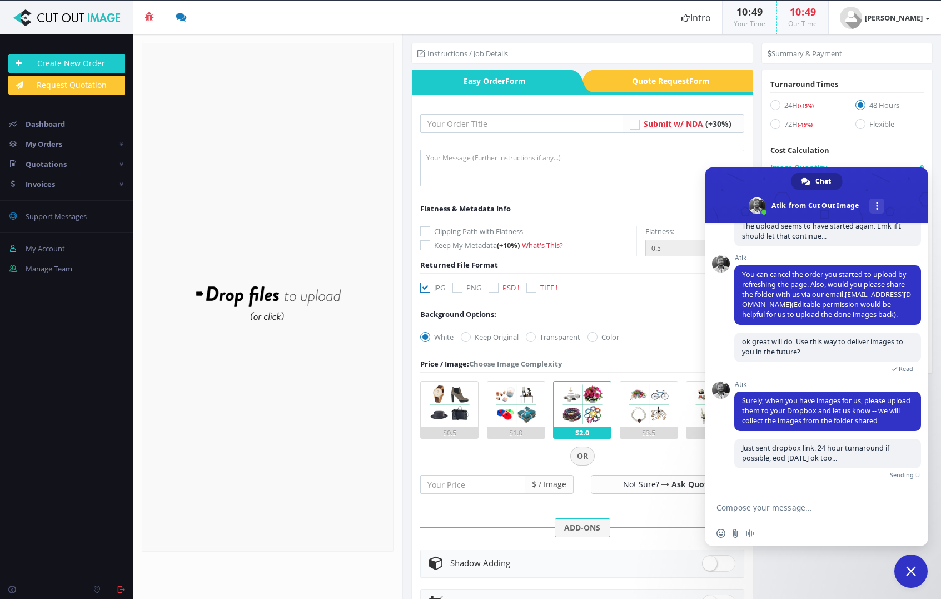
scroll to position [973, 0]
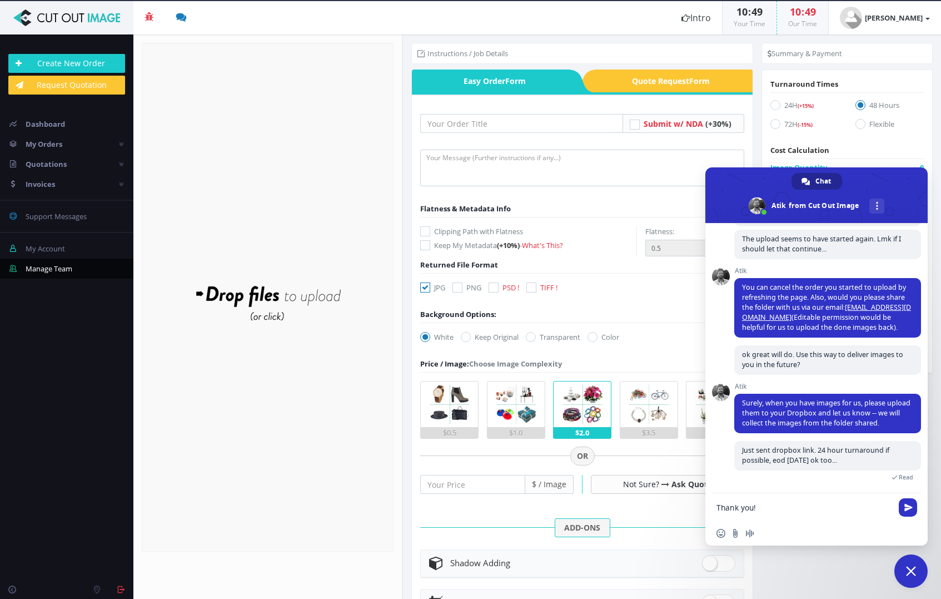
type textarea "Thank you!"
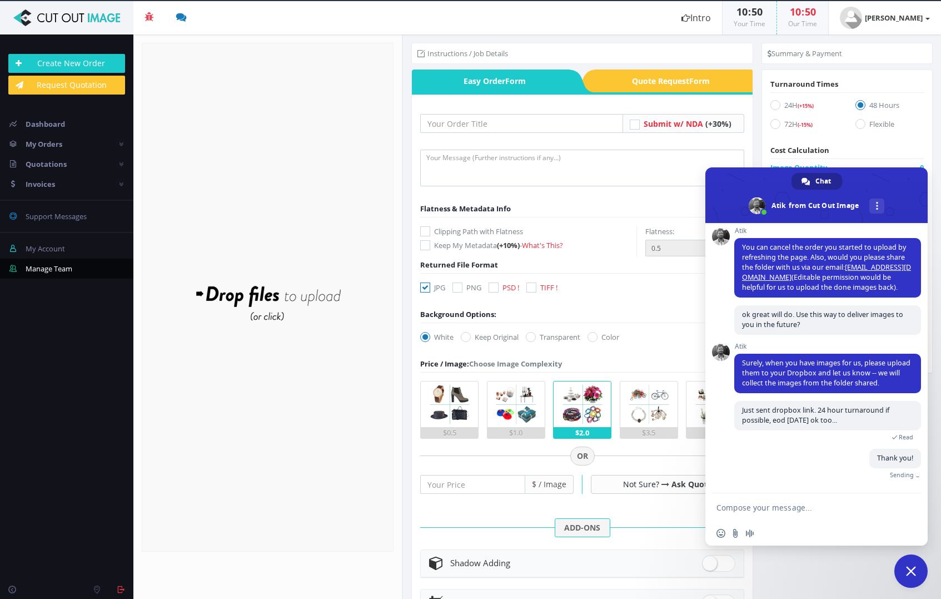
scroll to position [985, 0]
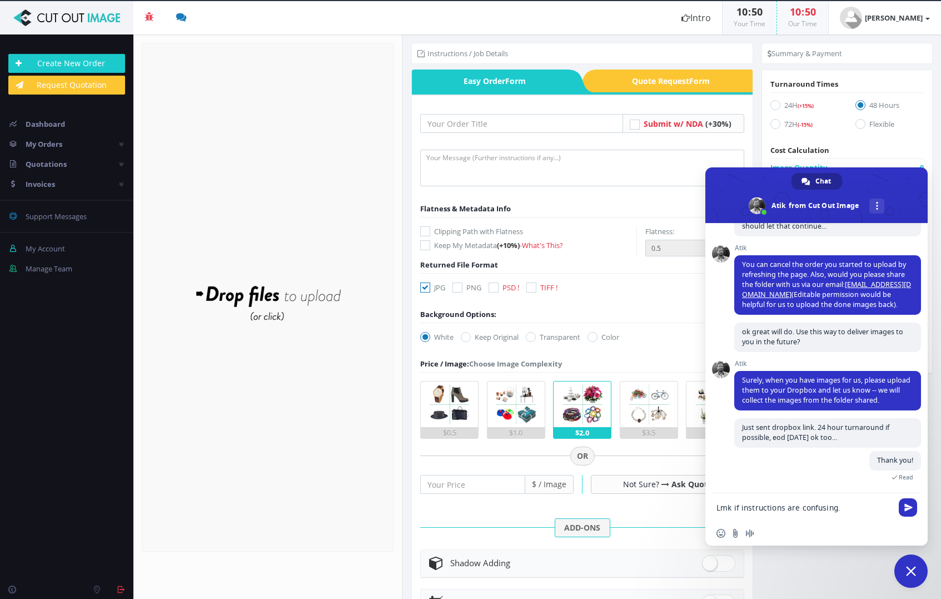
type textarea "Lmk if instructions are confusing."
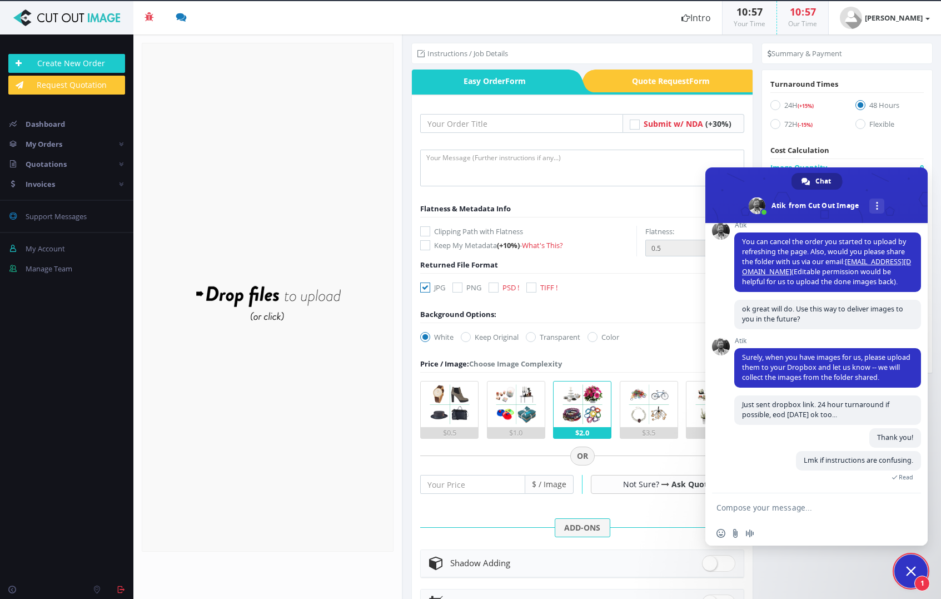
scroll to position [1077, 0]
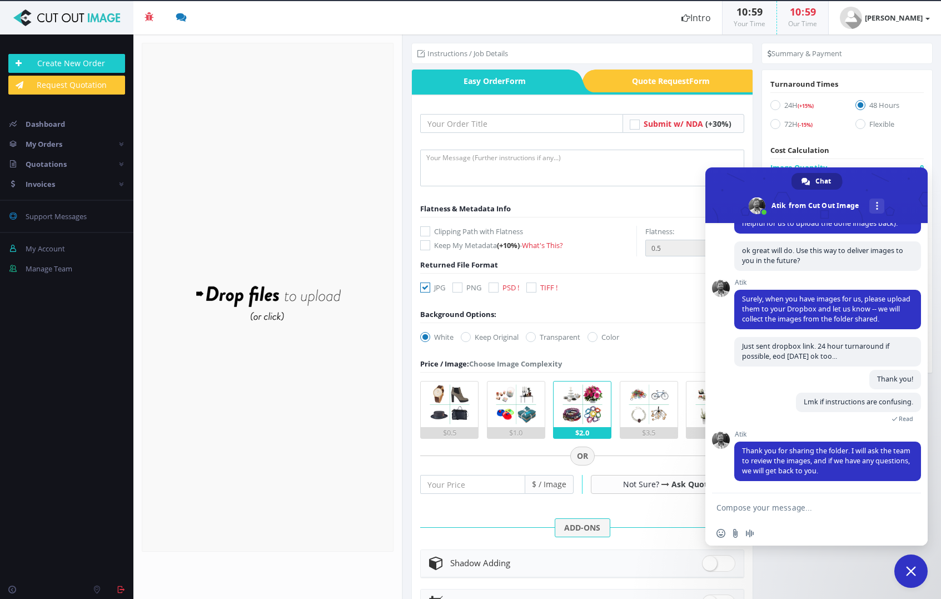
click at [915, 568] on span "Close chat" at bounding box center [911, 571] width 10 height 10
